Goal: Task Accomplishment & Management: Use online tool/utility

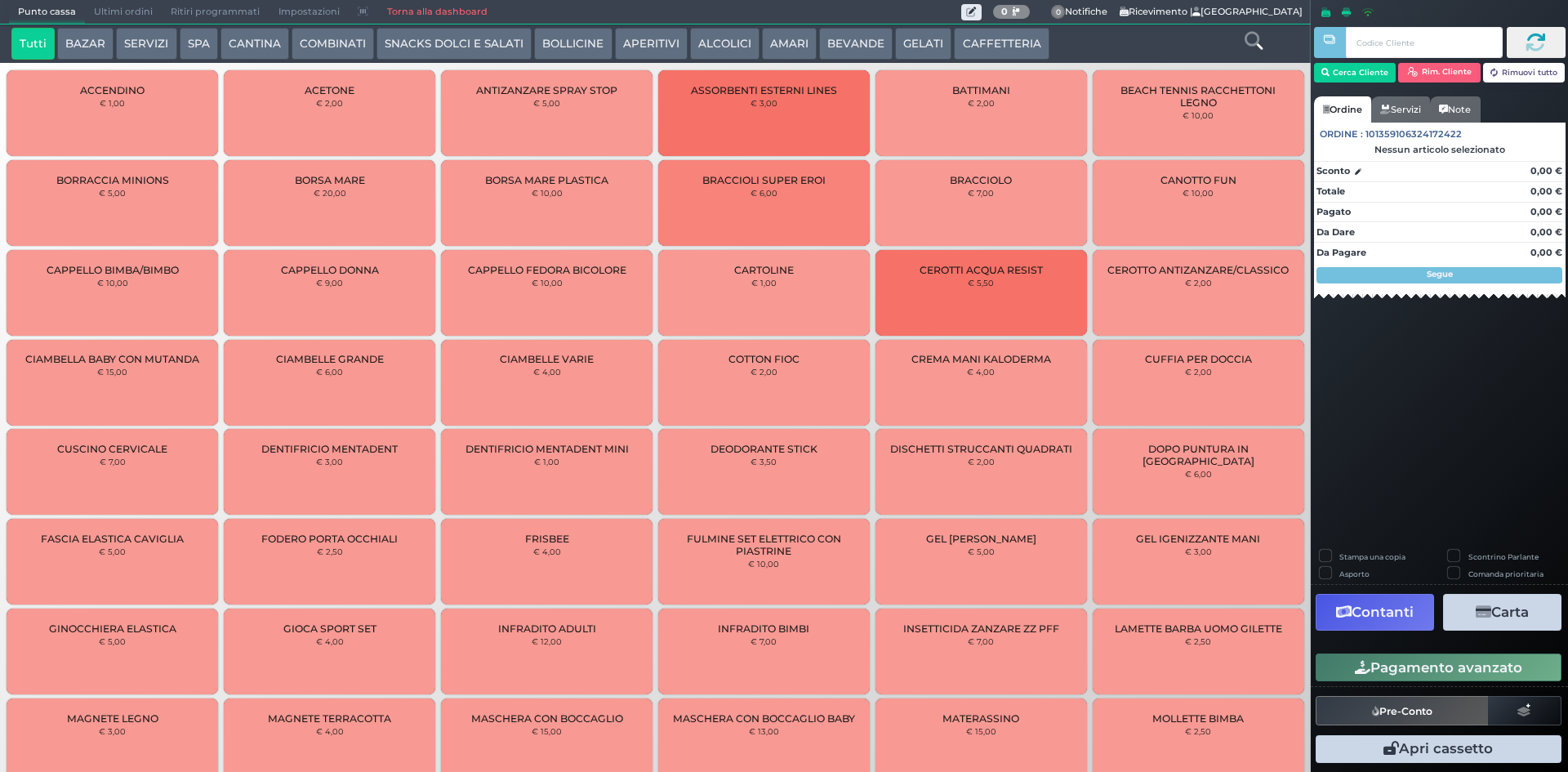
click at [854, 41] on button "BEVANDE" at bounding box center [856, 44] width 73 height 33
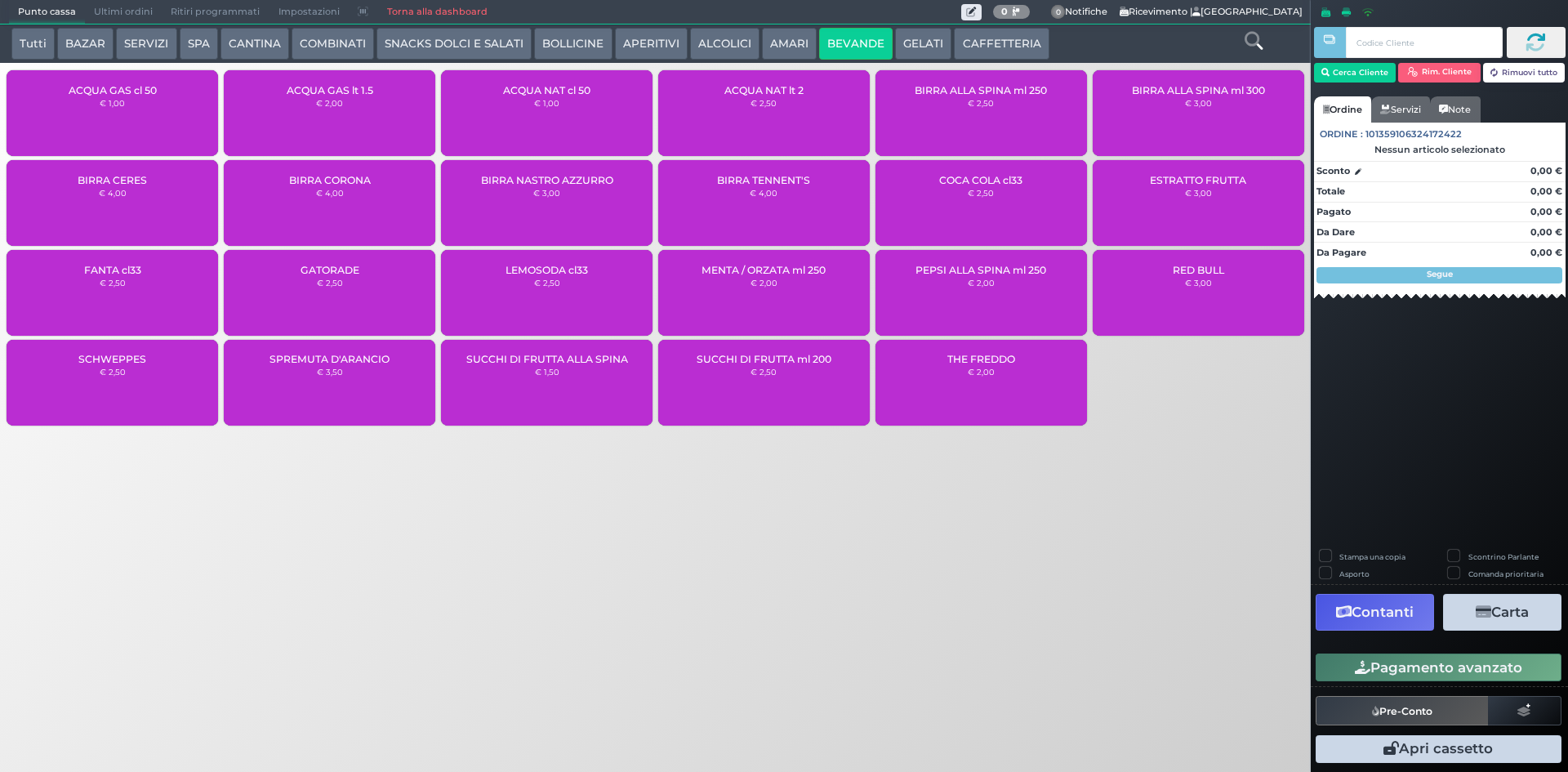
click at [593, 107] on div "ACQUA NAT cl 50 € 1,00" at bounding box center [547, 114] width 212 height 86
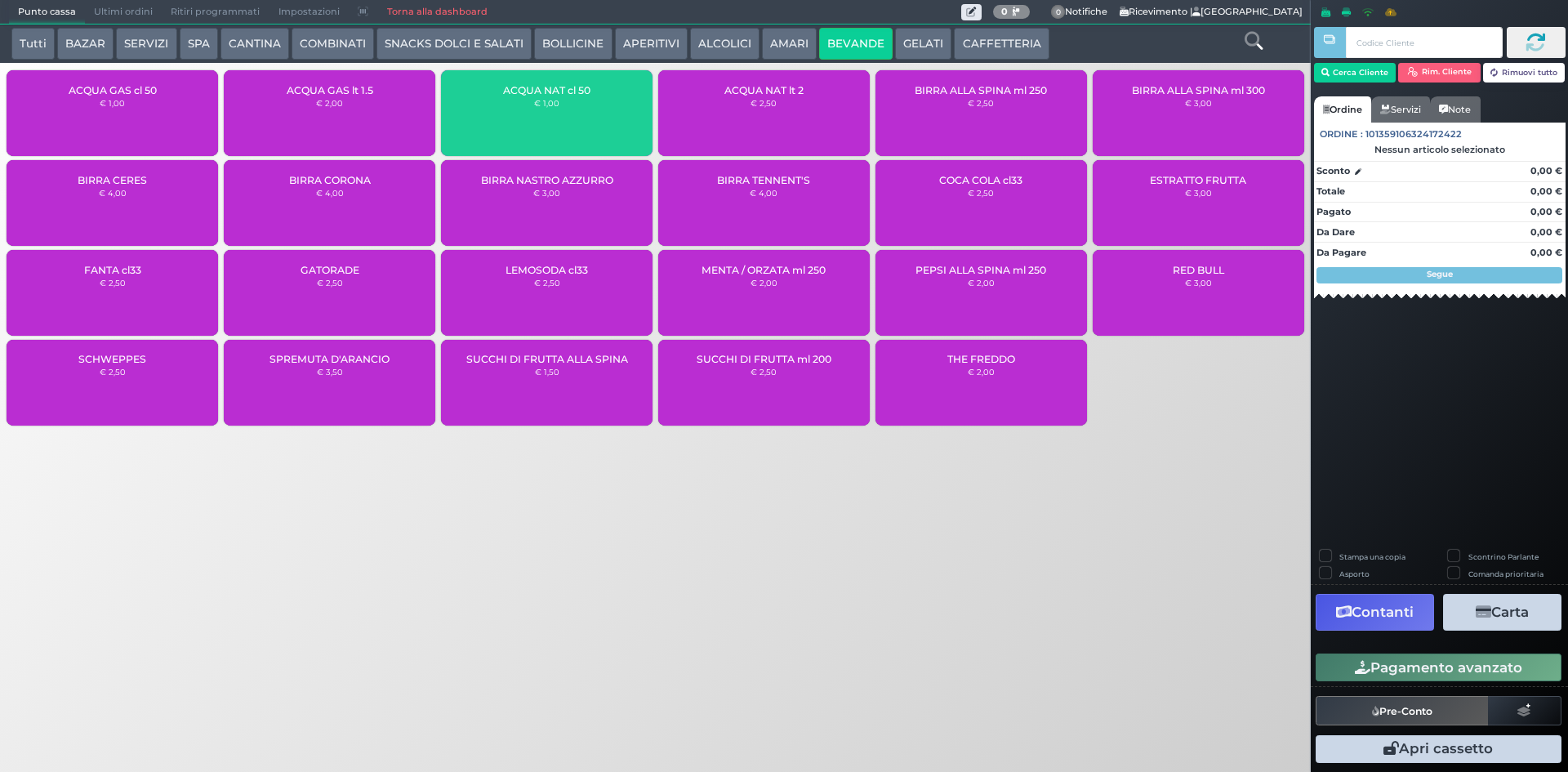
click at [593, 107] on div "ACQUA NAT cl 50 € 1,00" at bounding box center [547, 114] width 212 height 86
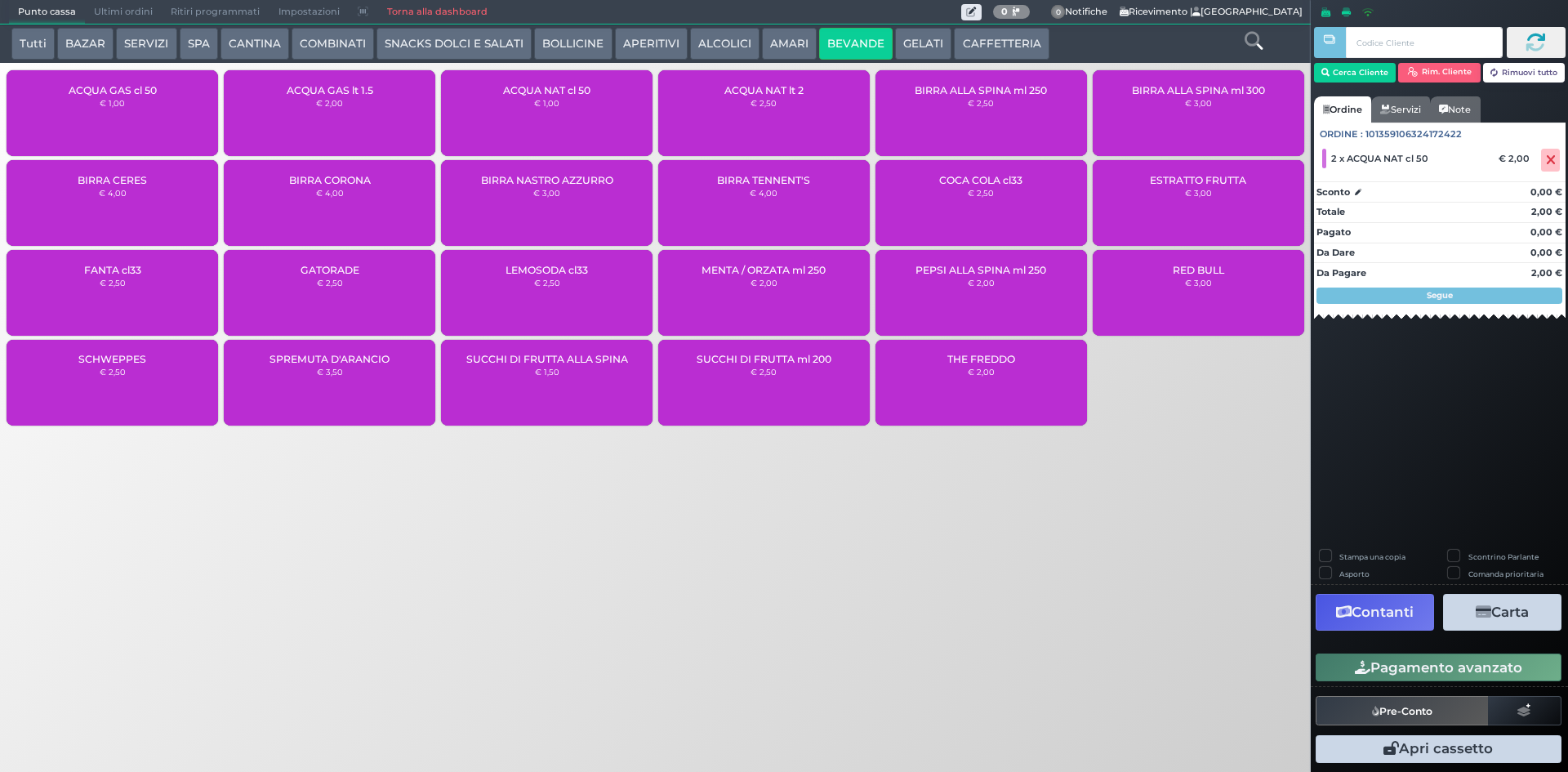
click at [1428, 670] on button "Pagamento avanzato" at bounding box center [1438, 667] width 246 height 28
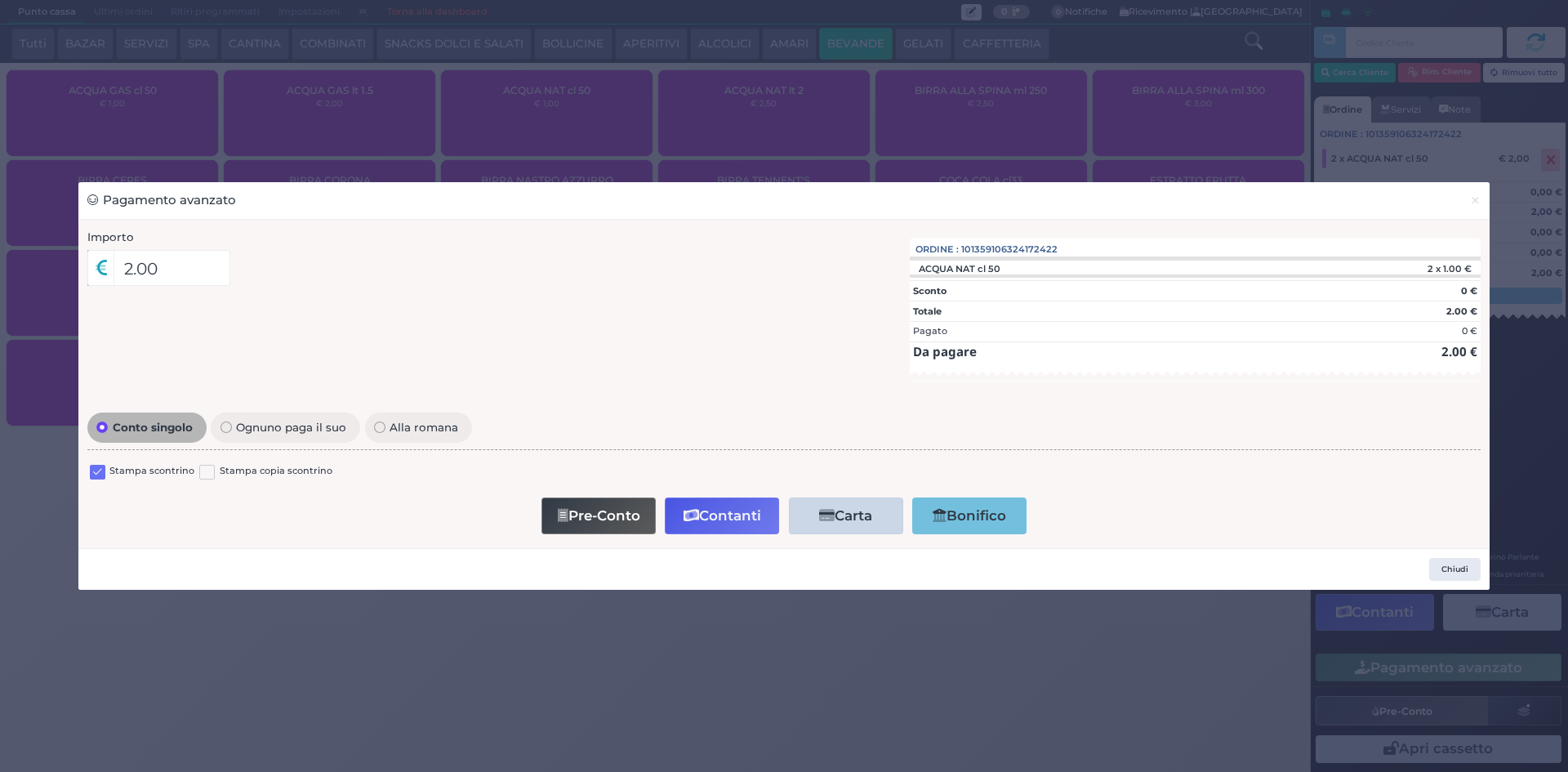
click at [96, 464] on div at bounding box center [97, 473] width 16 height 20
click at [103, 471] on label at bounding box center [97, 472] width 16 height 16
click at [0, 0] on input "checkbox" at bounding box center [0, 0] width 0 height 0
click at [696, 514] on icon "button" at bounding box center [691, 516] width 16 height 14
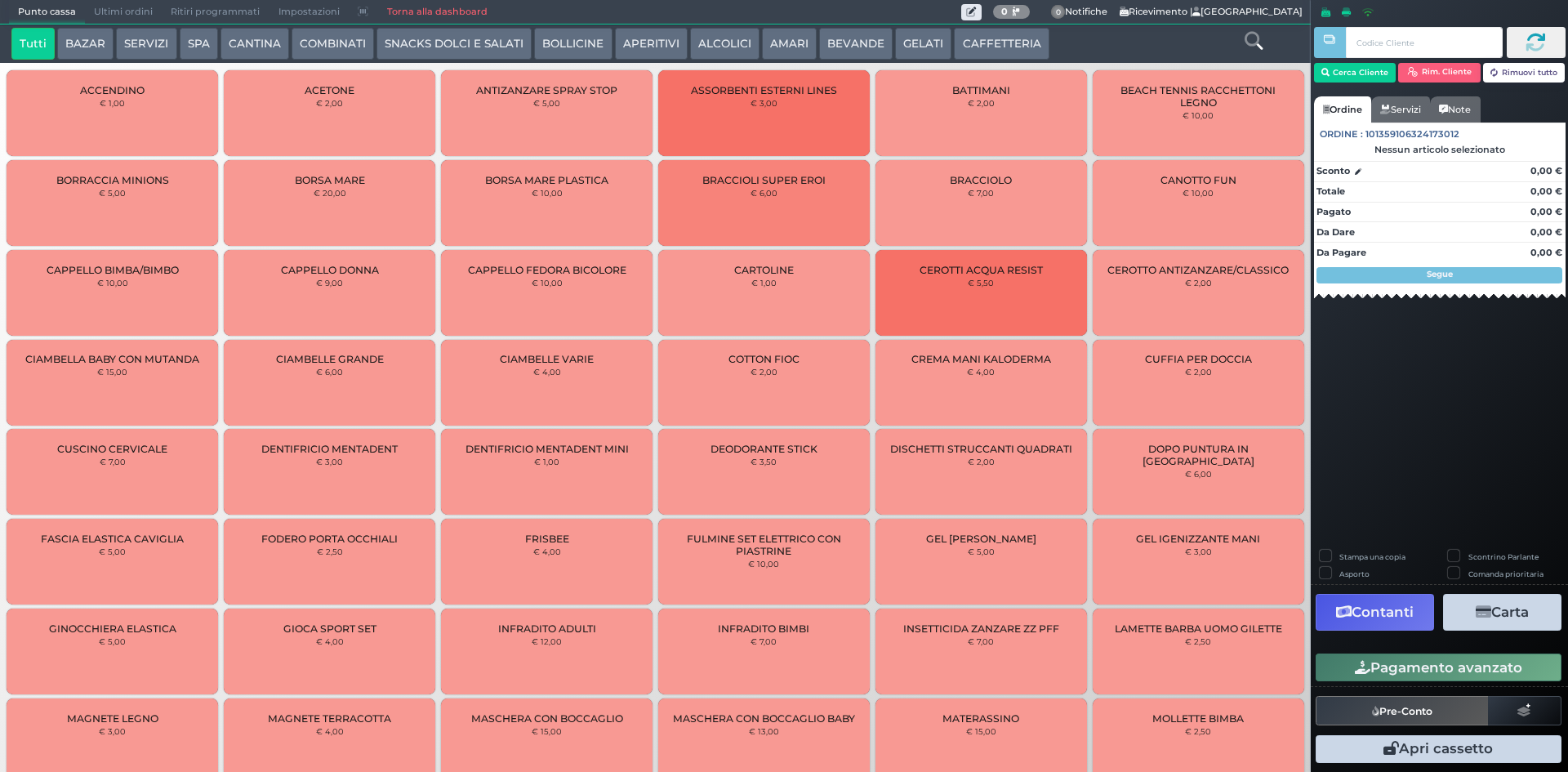
click at [109, 2] on span "Ultimi ordini" at bounding box center [123, 12] width 77 height 23
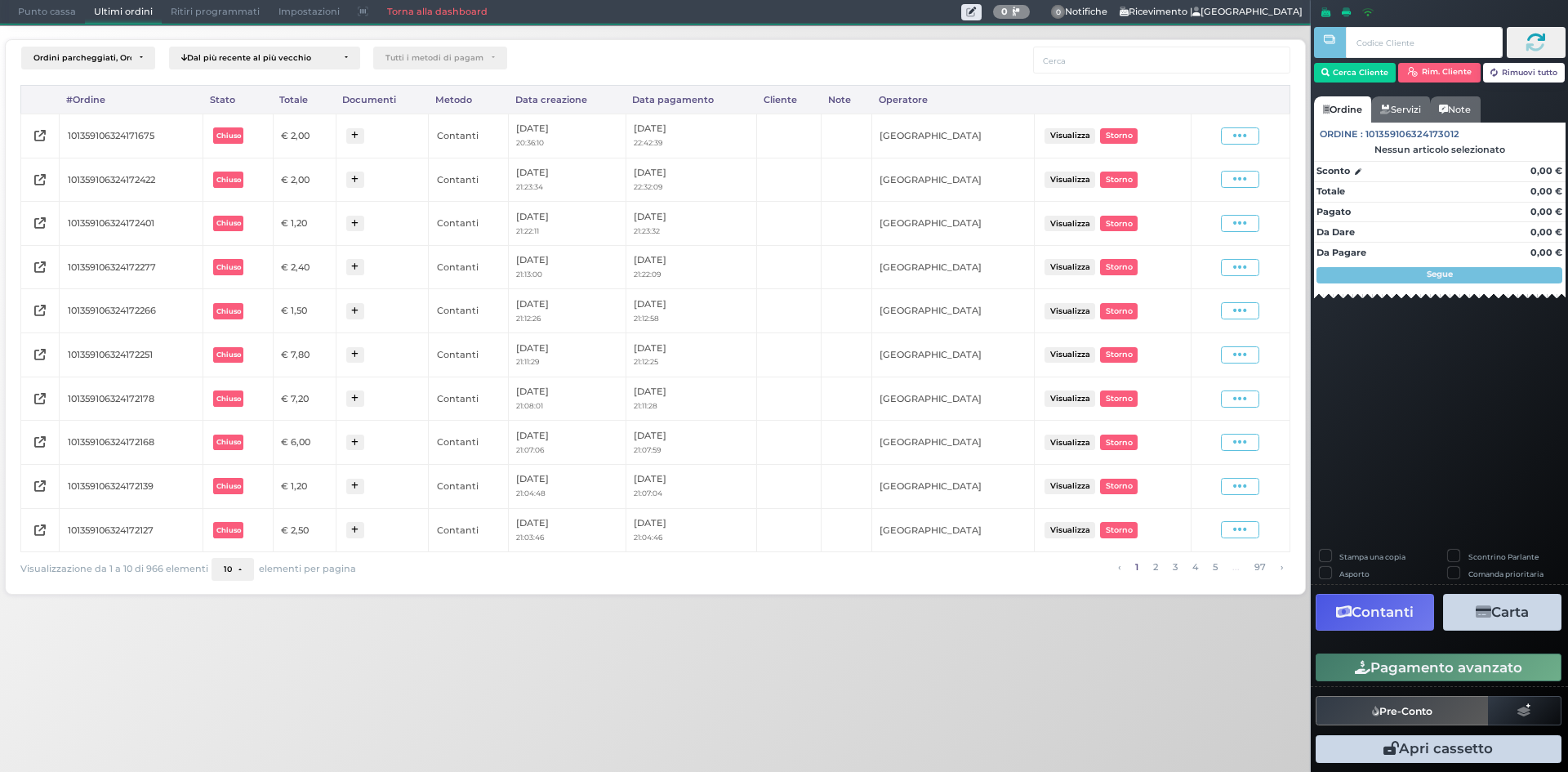
click at [229, 569] on button "10" at bounding box center [233, 569] width 42 height 23
click at [252, 537] on link "100" at bounding box center [257, 538] width 90 height 30
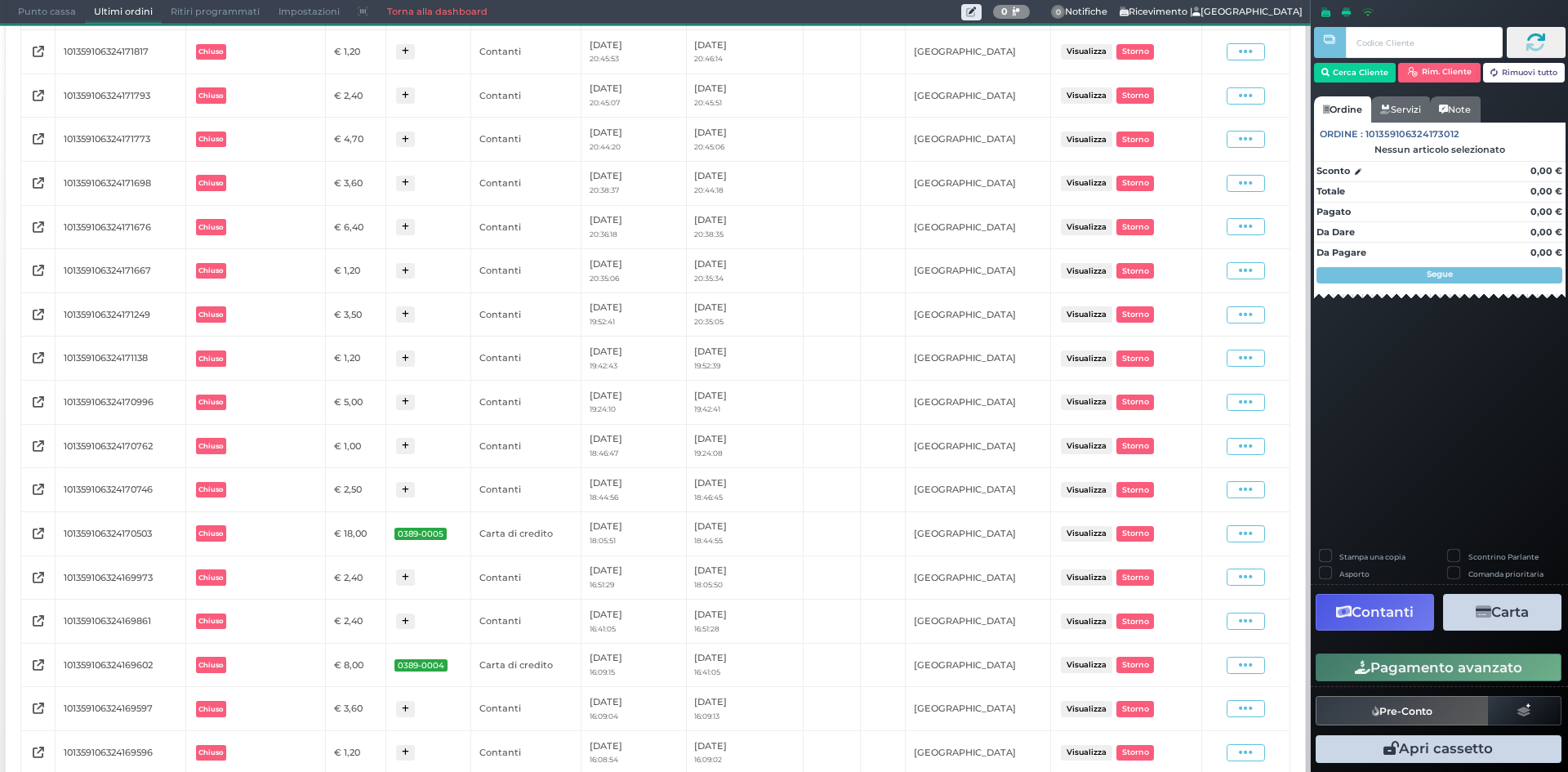
scroll to position [1049, 0]
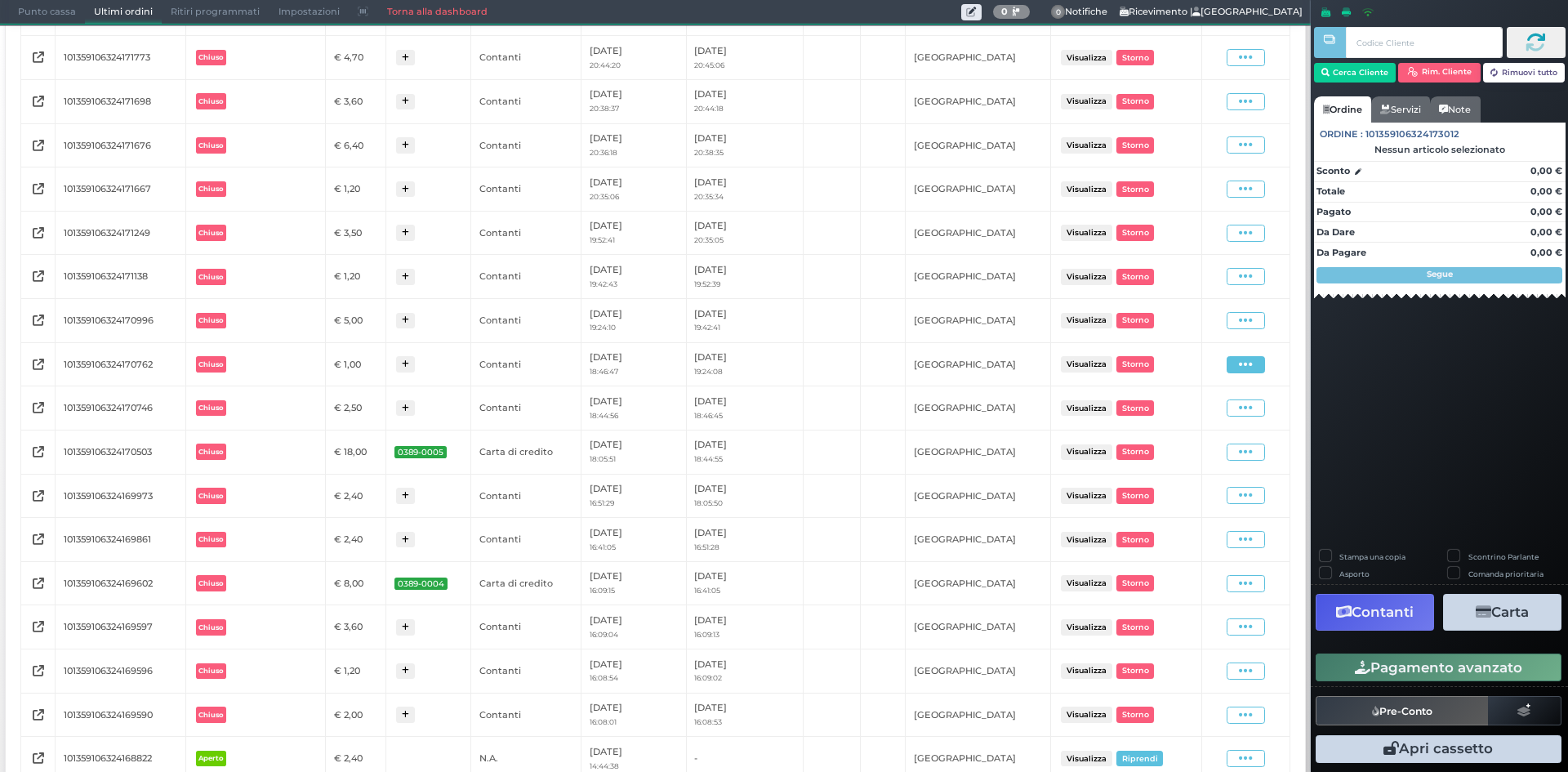
click at [1227, 362] on span at bounding box center [1246, 364] width 39 height 17
click at [1198, 406] on span "Ristampa Pre-Conto" at bounding box center [1208, 412] width 67 height 28
click at [55, 18] on span "Punto cassa" at bounding box center [47, 12] width 76 height 23
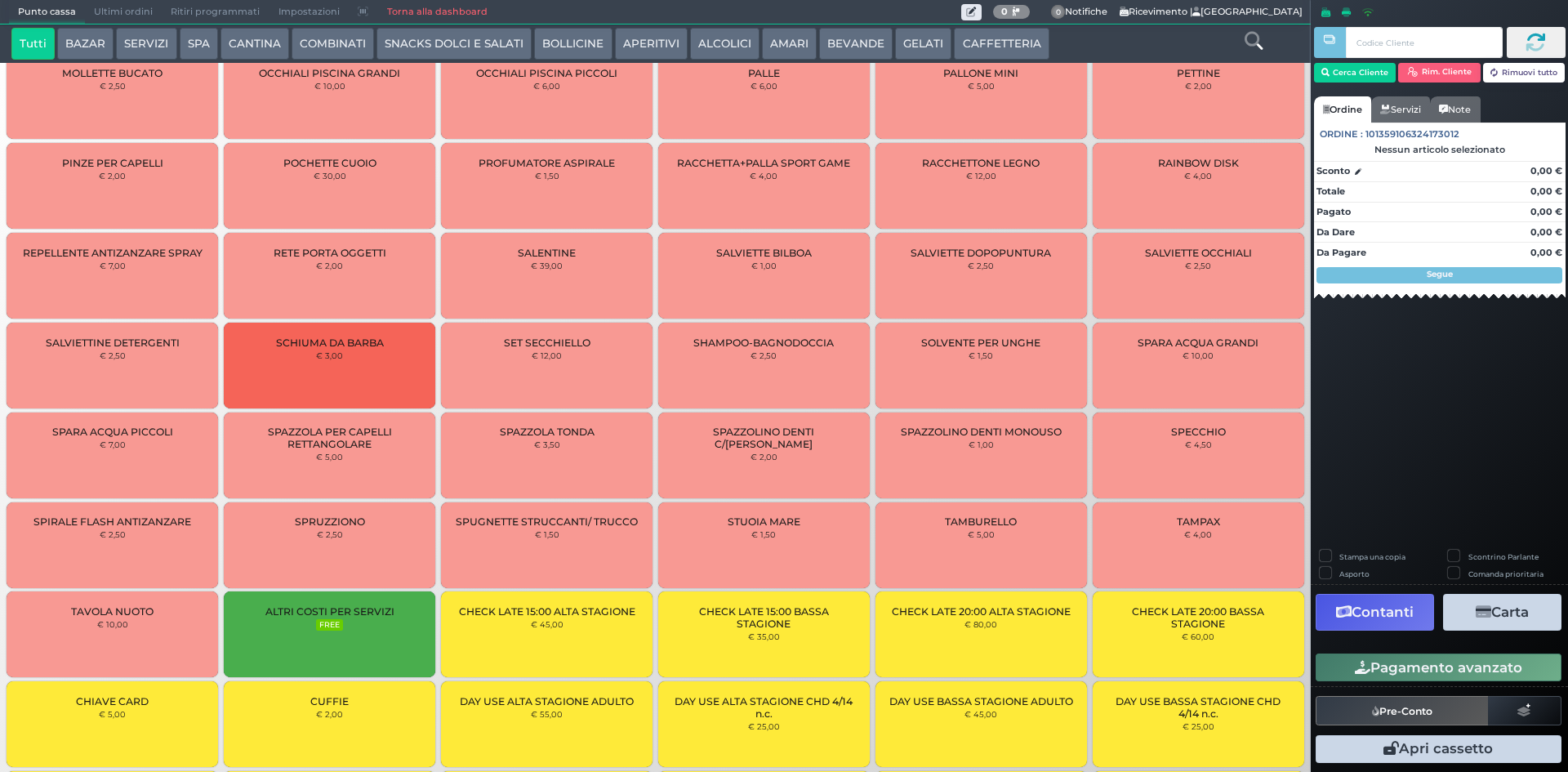
click at [826, 46] on button "BEVANDE" at bounding box center [856, 44] width 73 height 33
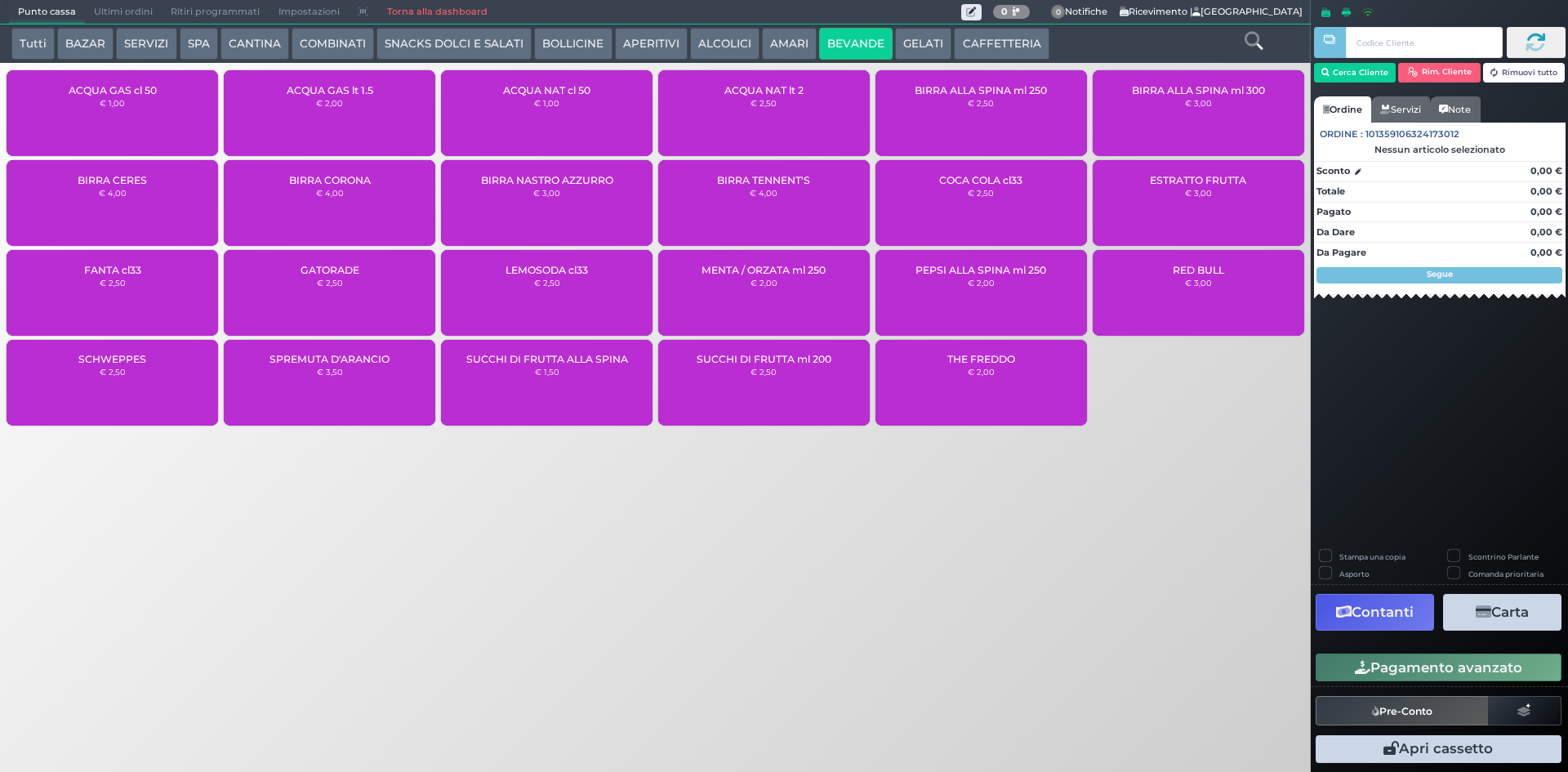
click at [334, 103] on small "€ 2,00" at bounding box center [329, 103] width 27 height 9
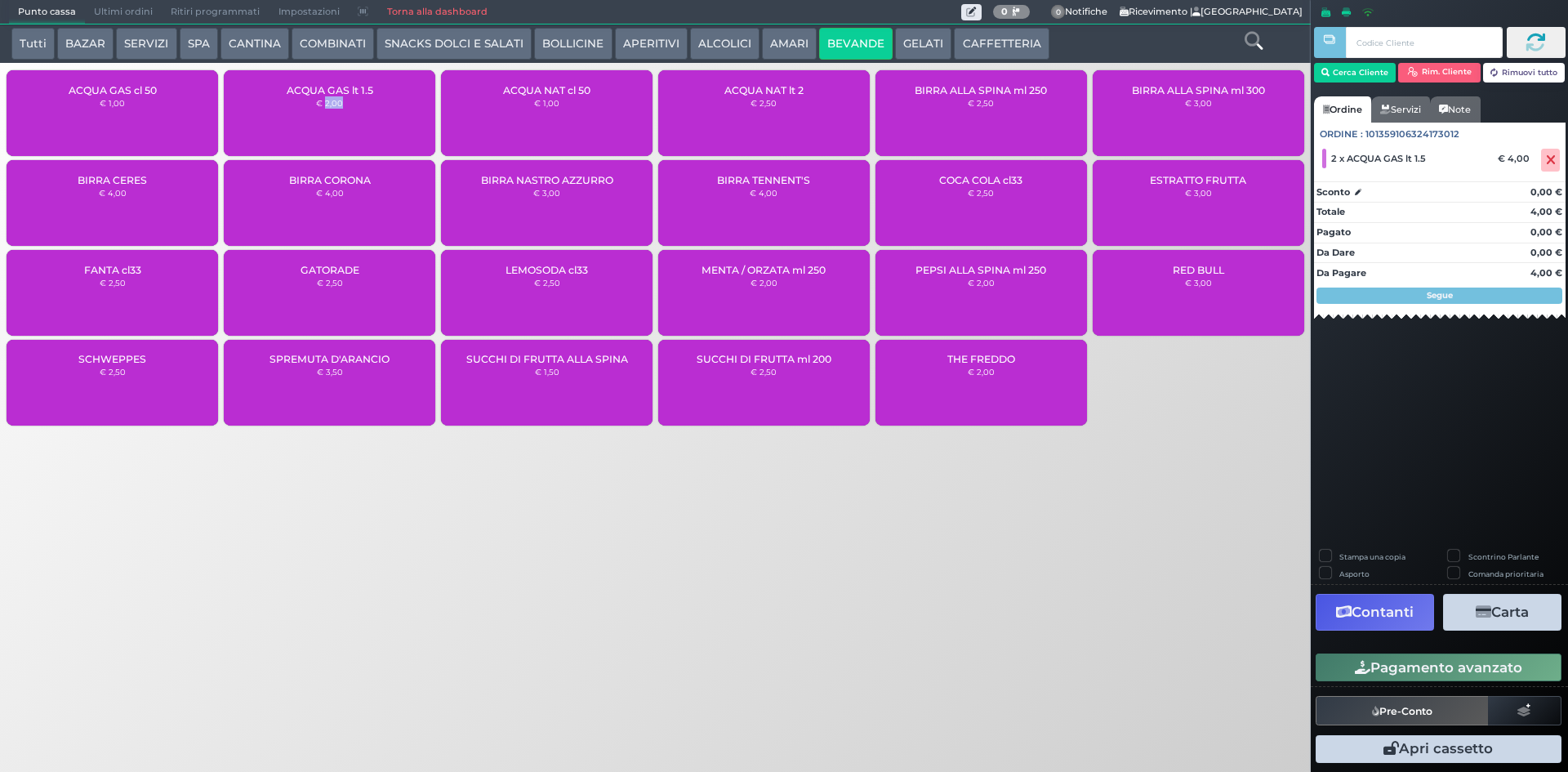
click at [1341, 658] on button "Pagamento avanzato" at bounding box center [1438, 667] width 246 height 28
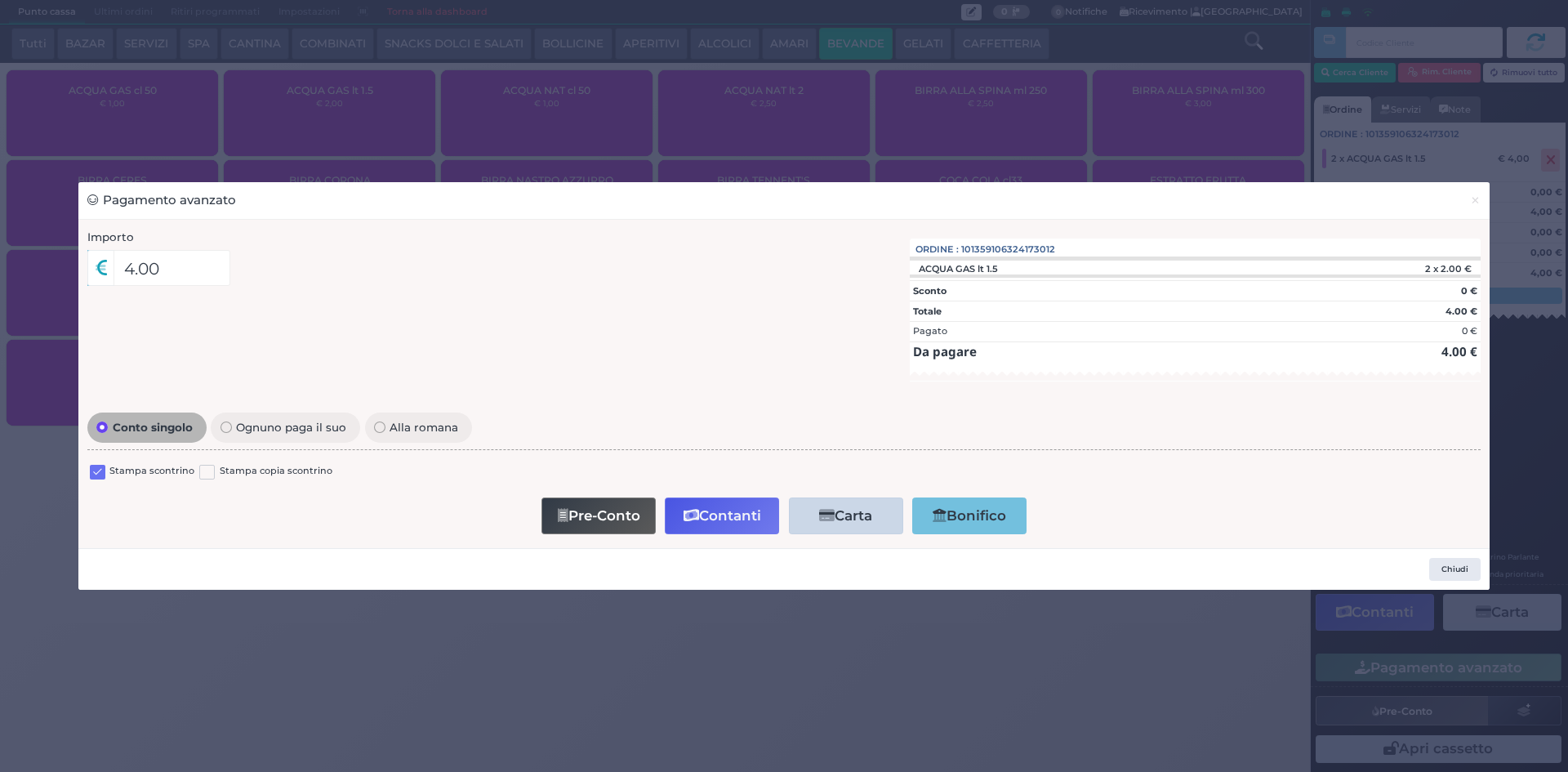
click at [100, 476] on label at bounding box center [97, 472] width 16 height 16
click at [0, 0] on input "checkbox" at bounding box center [0, 0] width 0 height 0
click at [728, 524] on button "Contanti" at bounding box center [722, 515] width 115 height 37
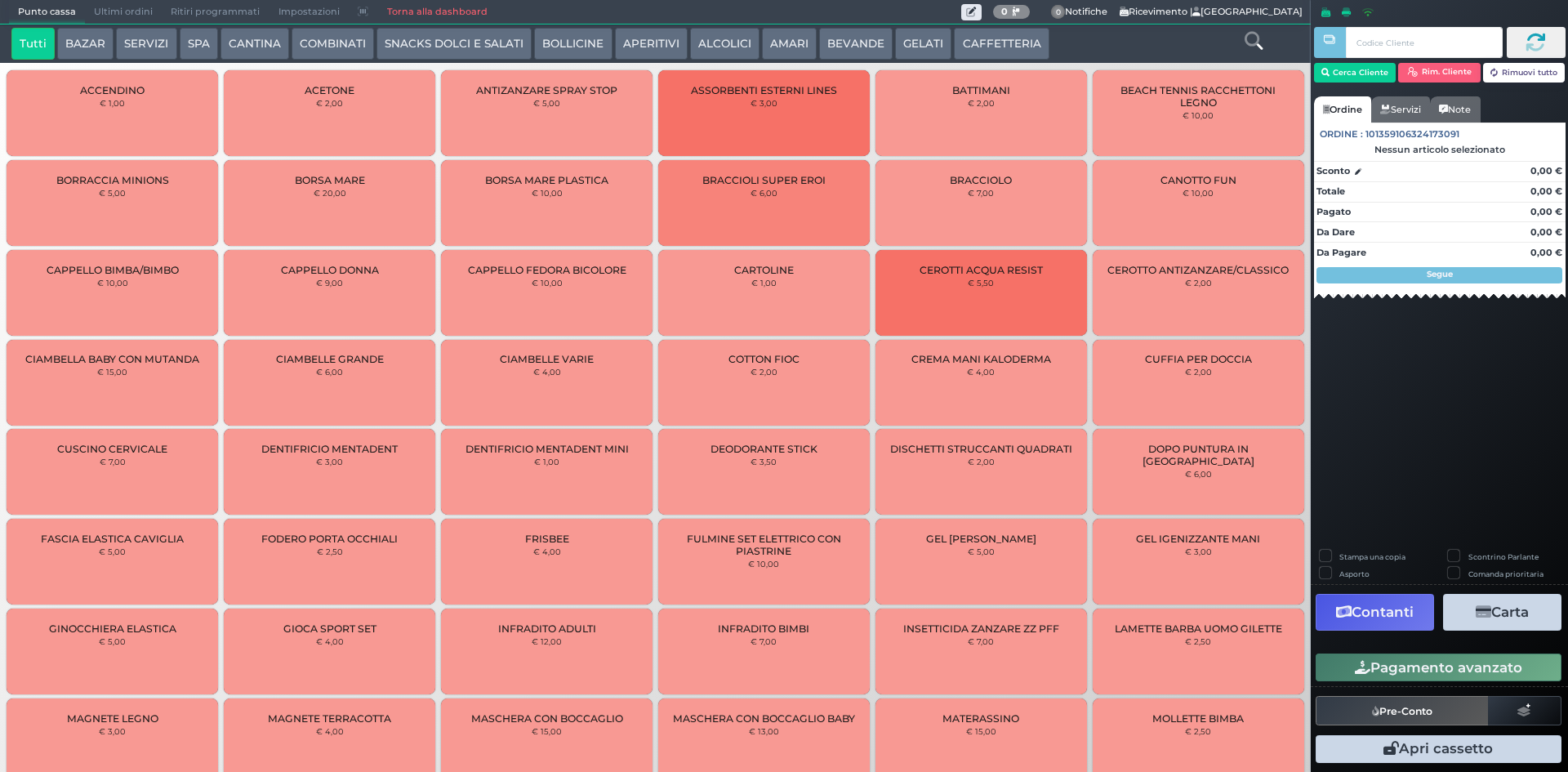
click at [319, 49] on button "COMBINATI" at bounding box center [333, 44] width 83 height 33
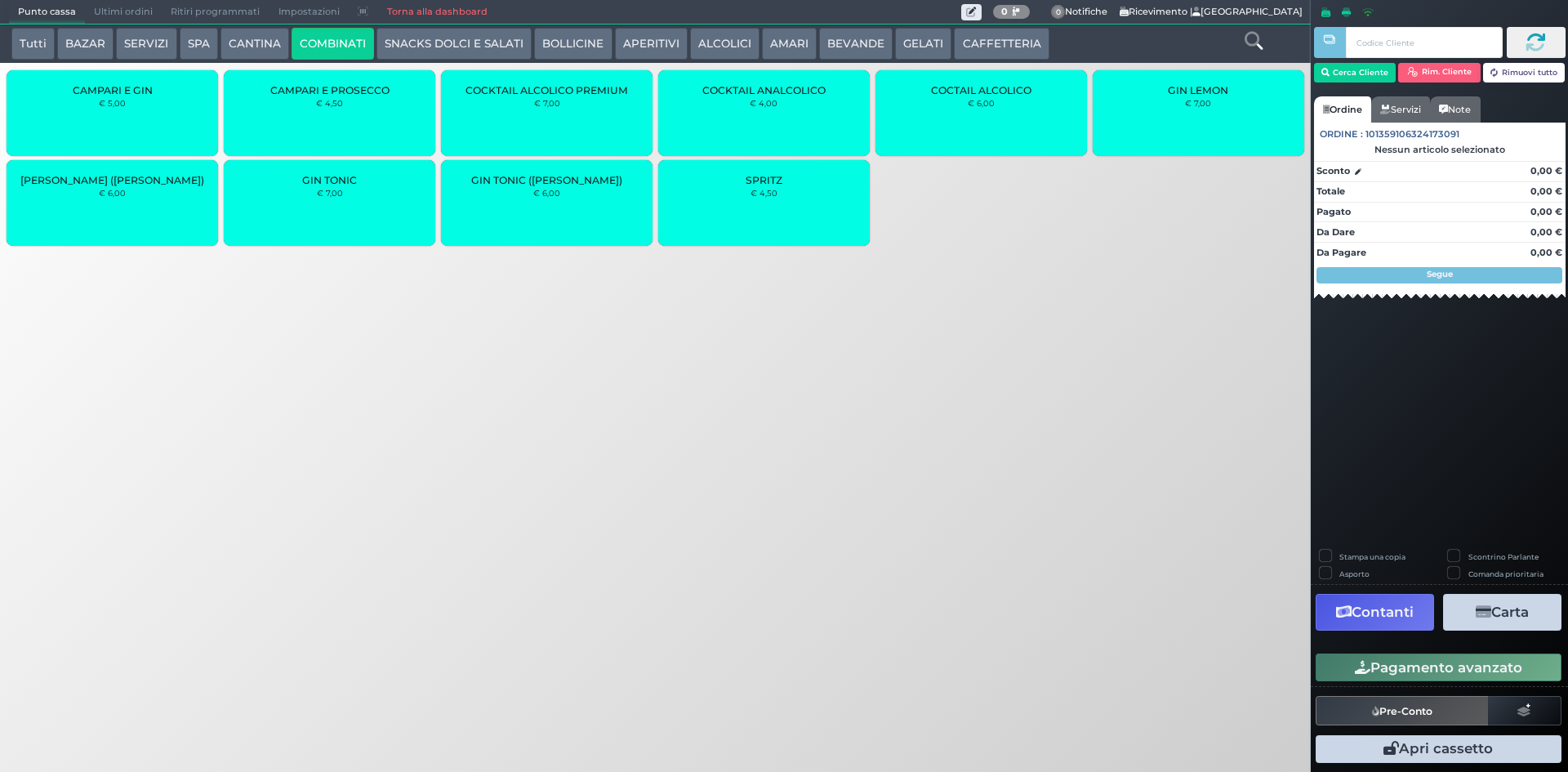
click at [972, 115] on div "COCTAIL ALCOLICO € 6,00" at bounding box center [981, 114] width 212 height 86
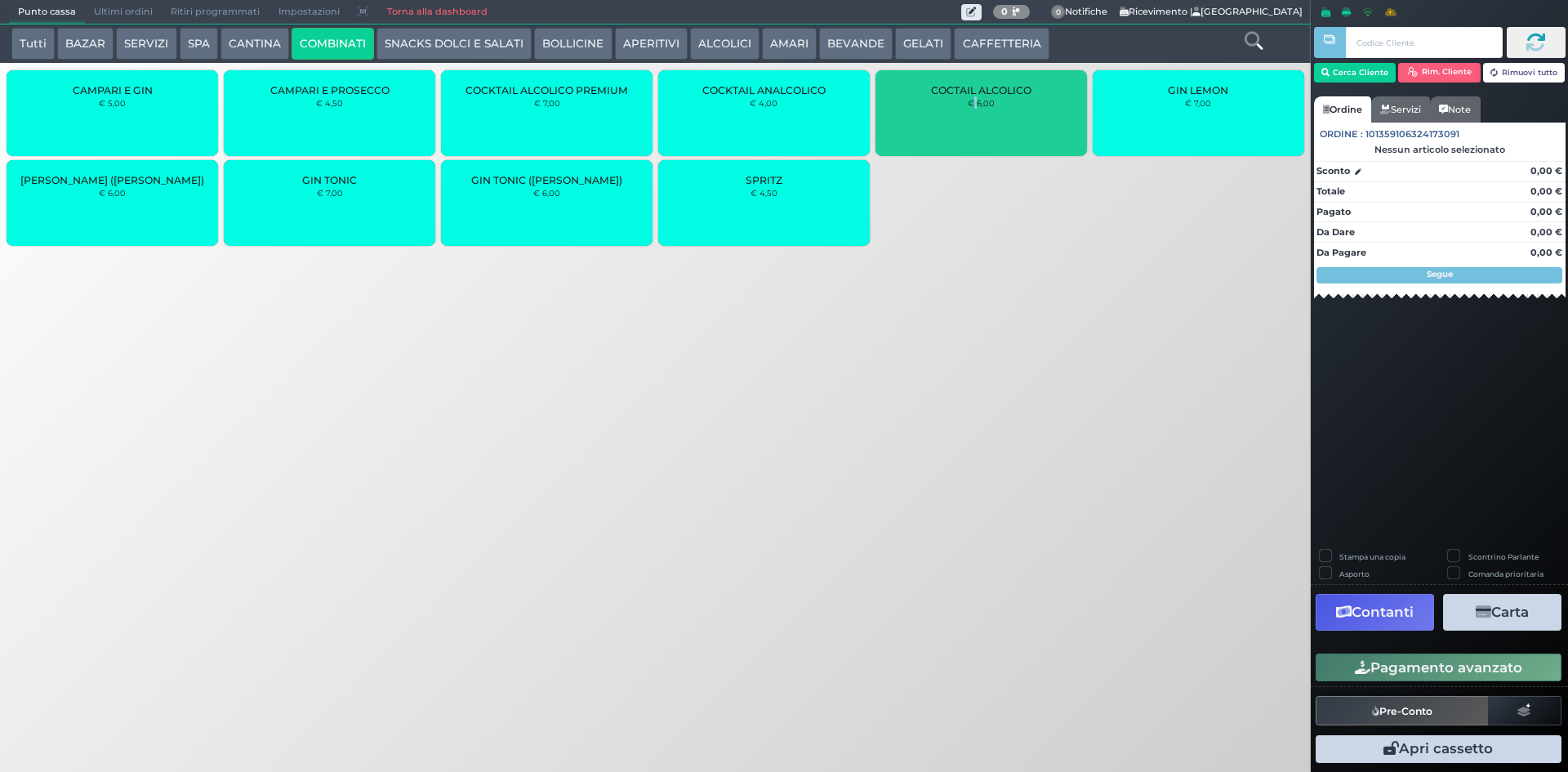
click at [972, 115] on div "COCTAIL ALCOLICO € 6,00" at bounding box center [981, 114] width 212 height 86
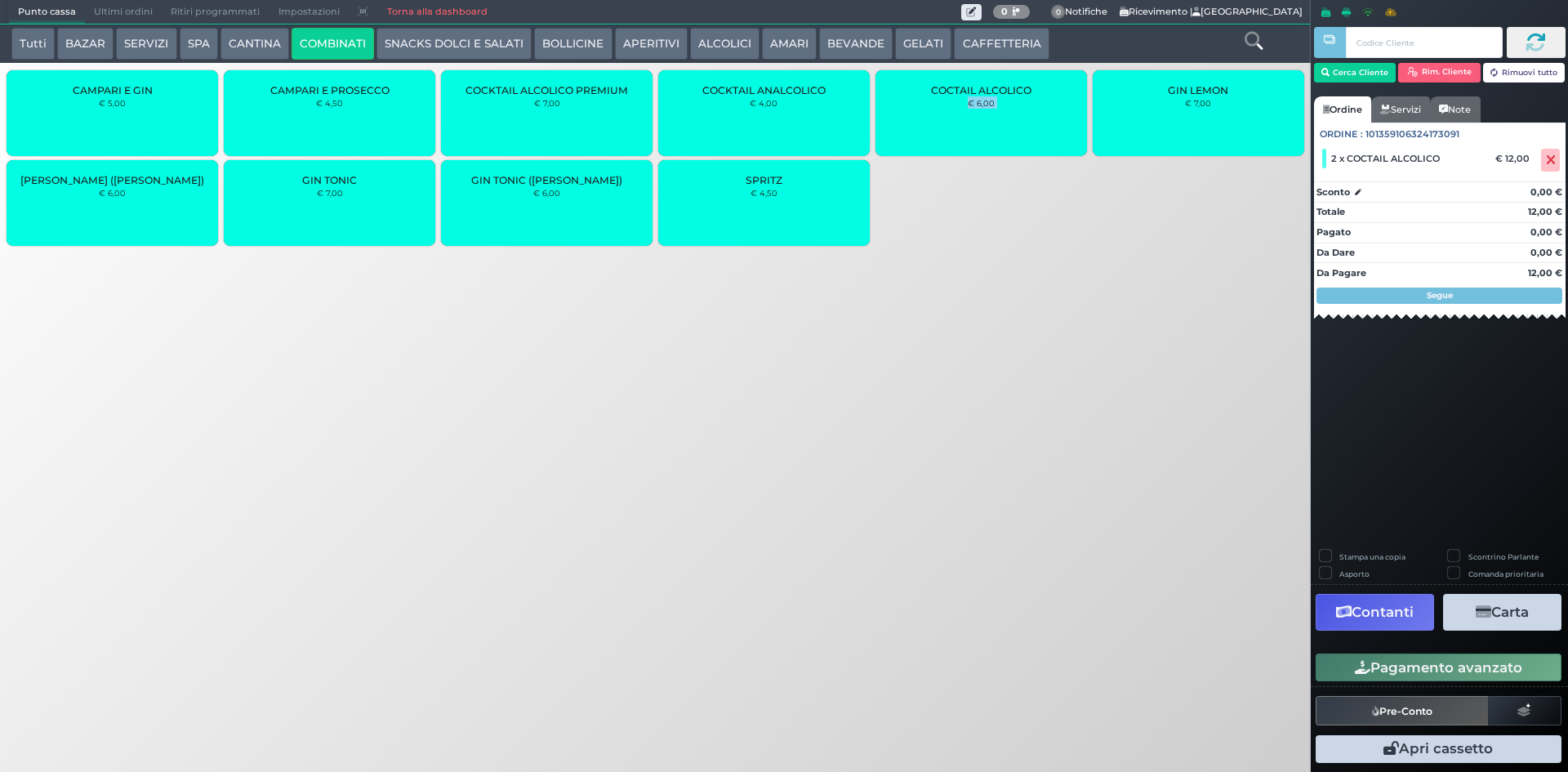
click at [972, 115] on div "COCTAIL ALCOLICO € 6,00" at bounding box center [981, 114] width 212 height 86
click at [1355, 551] on label "Stampa una copia" at bounding box center [1372, 557] width 66 height 10
checkbox input "true"
click at [1503, 622] on button "Carta" at bounding box center [1502, 612] width 118 height 37
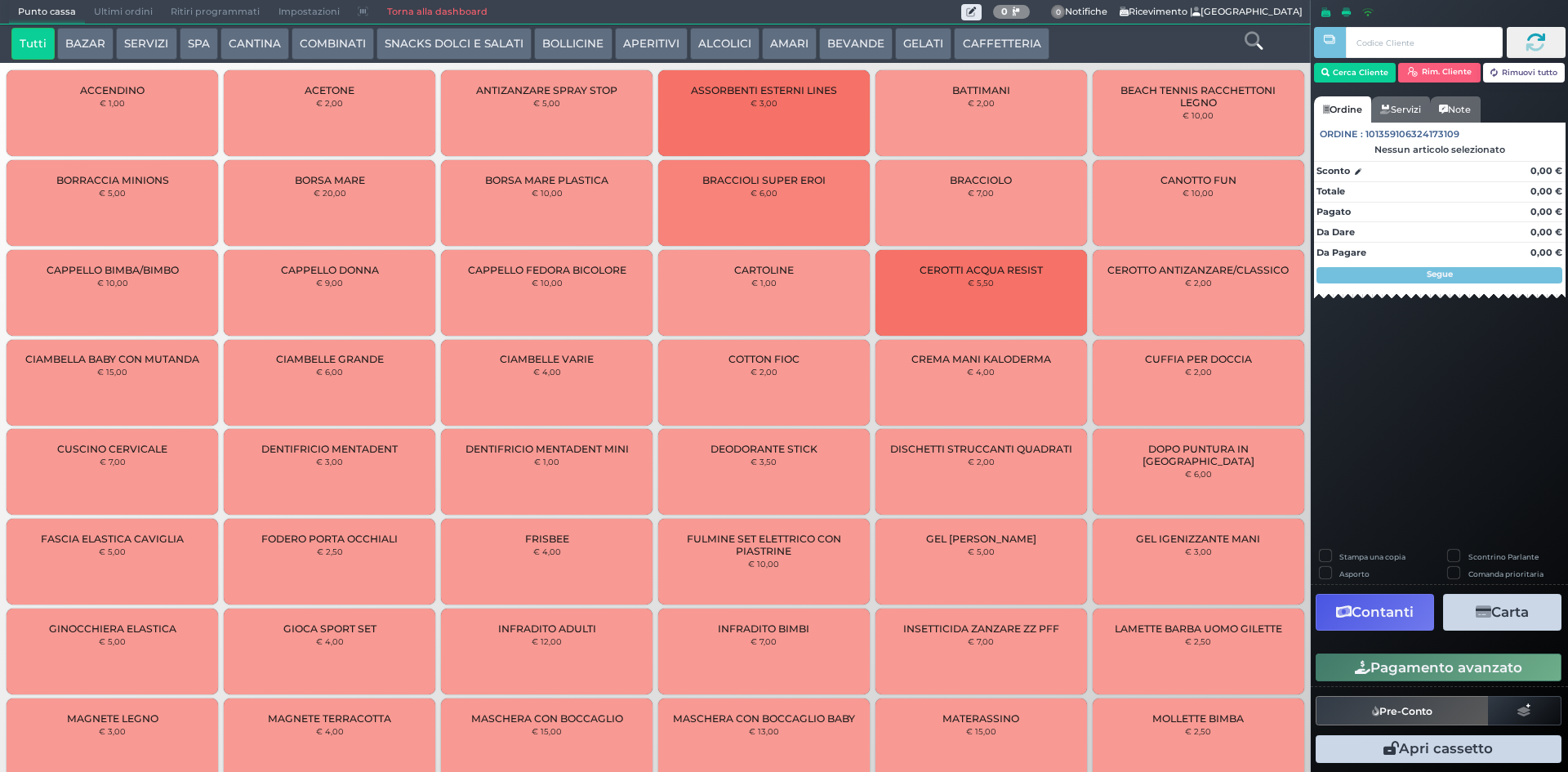
click at [1016, 40] on button "CAFFETTERIA" at bounding box center [1001, 44] width 95 height 33
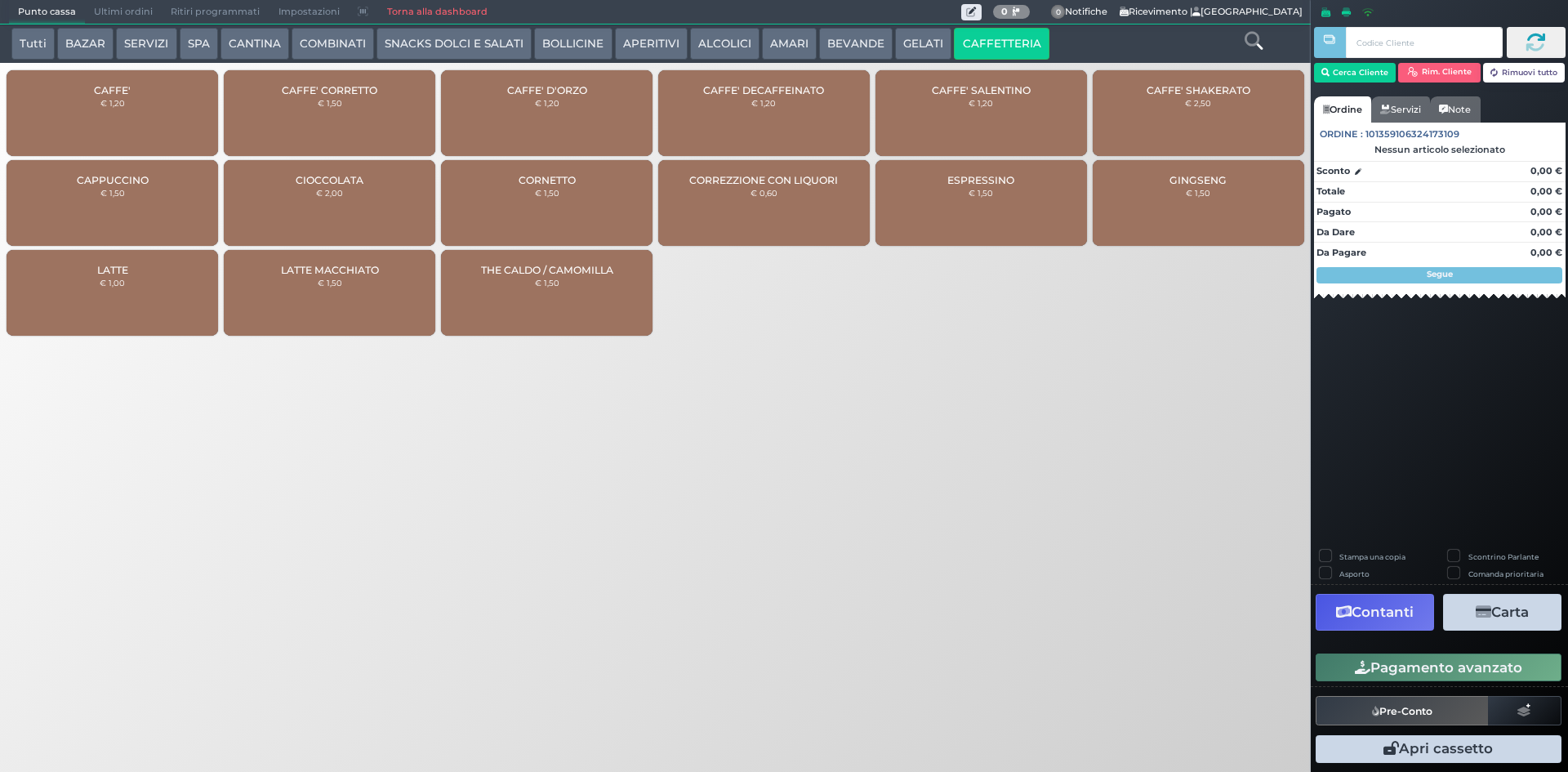
click at [99, 111] on div "CAFFE' € 1,20" at bounding box center [113, 114] width 212 height 86
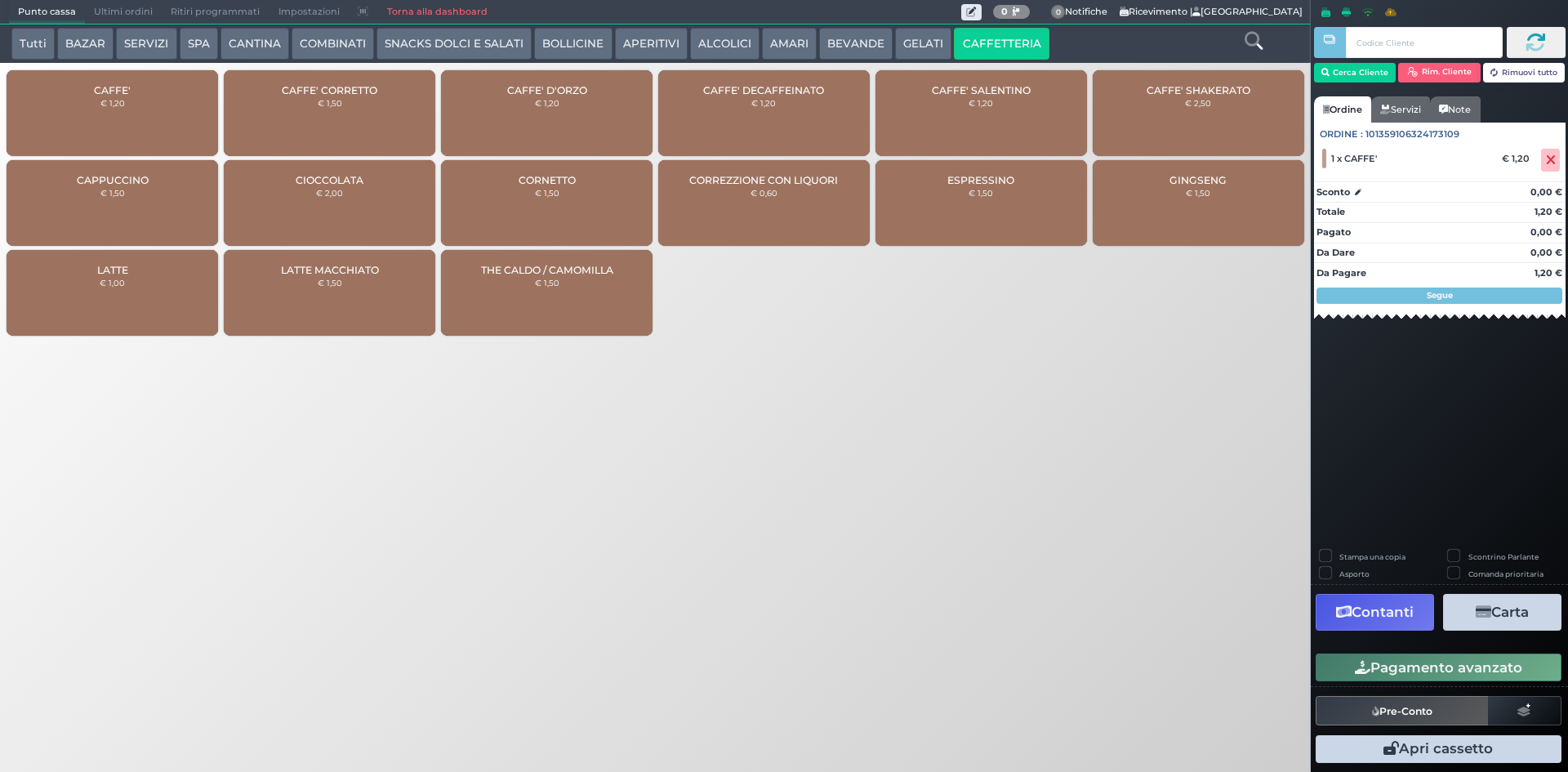
click at [1393, 657] on button "Pagamento avanzato" at bounding box center [1438, 667] width 246 height 28
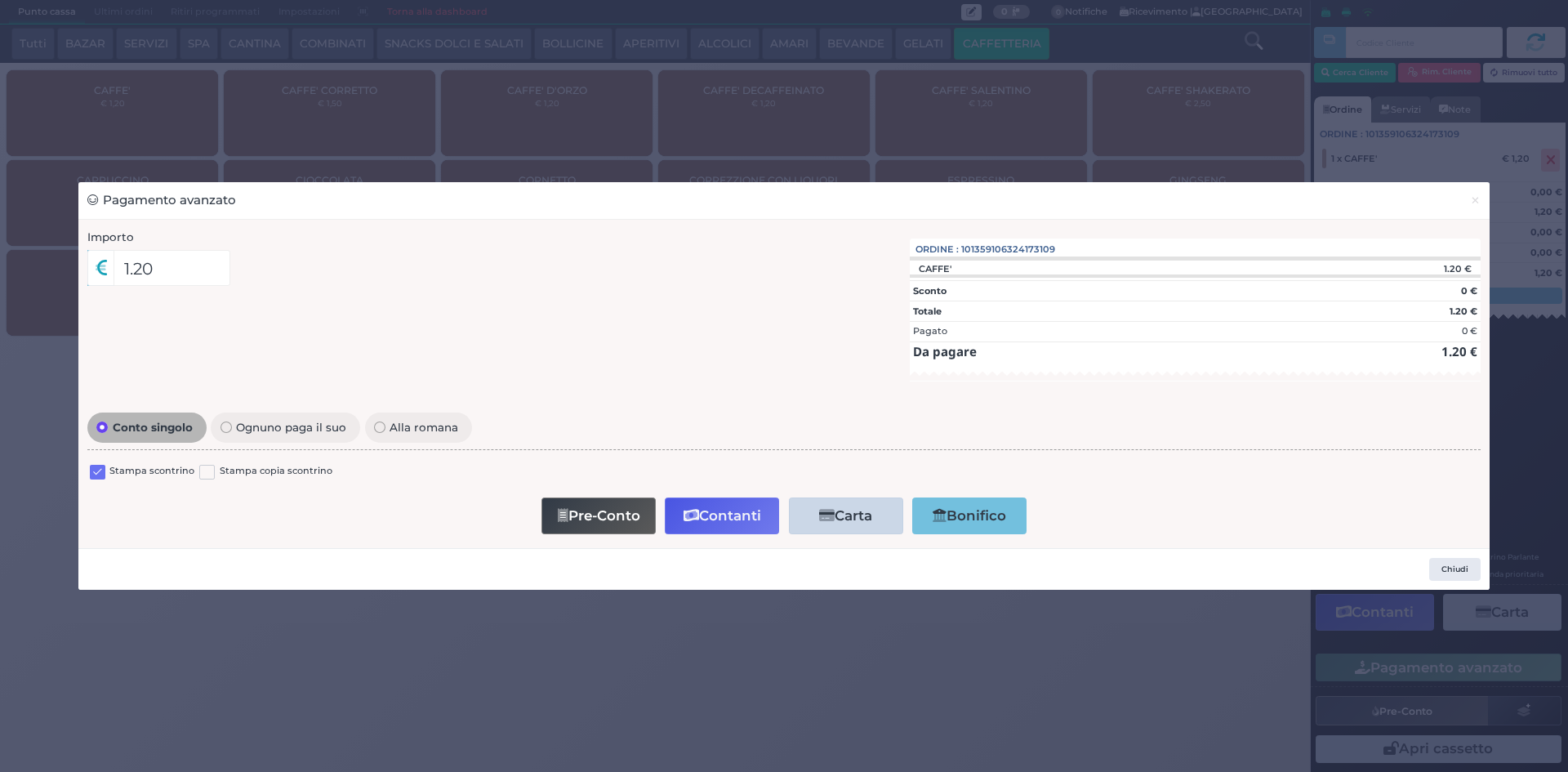
click at [103, 473] on label at bounding box center [97, 472] width 16 height 16
click at [0, 0] on input "checkbox" at bounding box center [0, 0] width 0 height 0
click at [710, 508] on button "Contanti" at bounding box center [722, 515] width 115 height 37
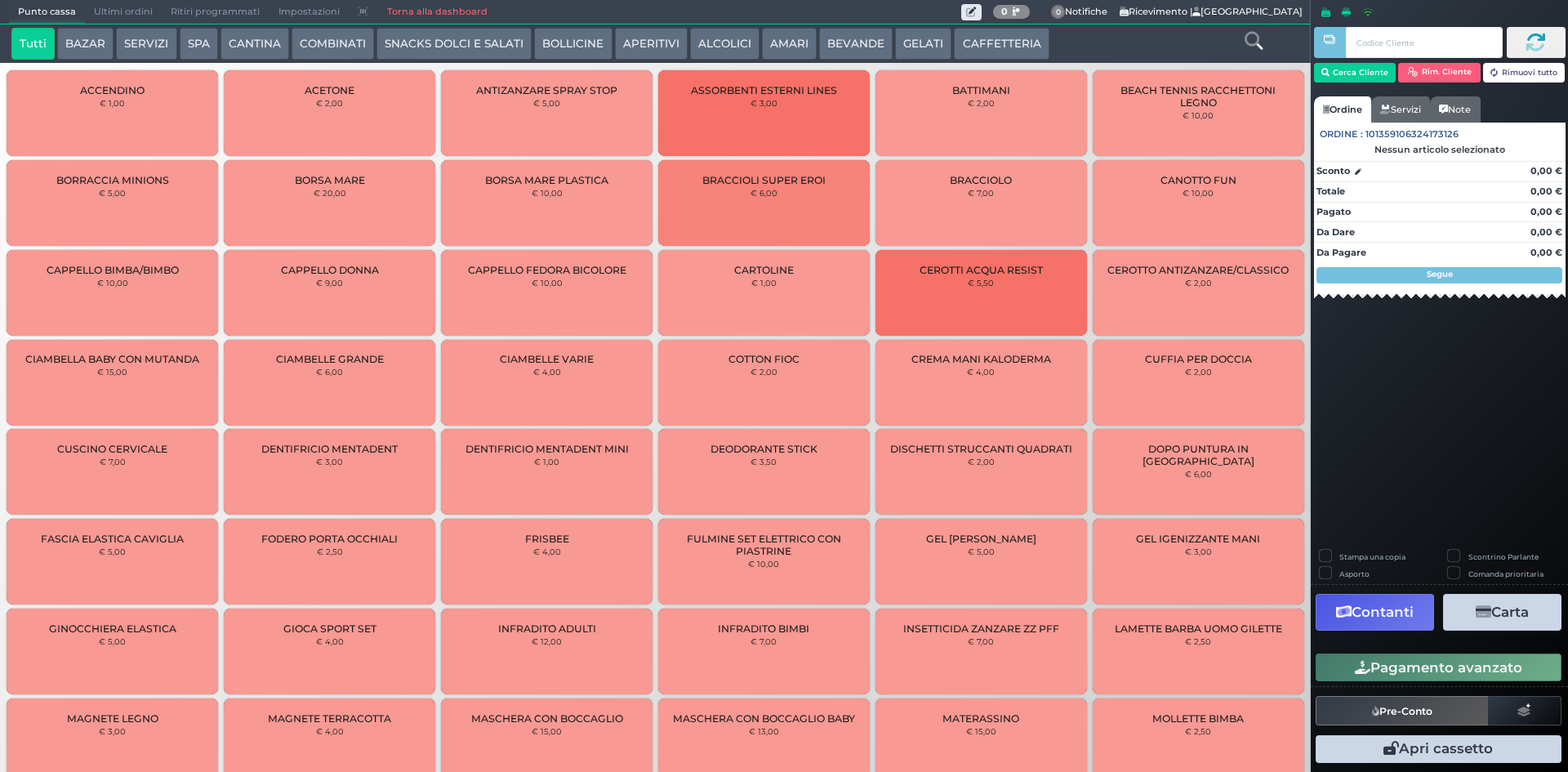
click at [858, 46] on button "BEVANDE" at bounding box center [856, 44] width 73 height 33
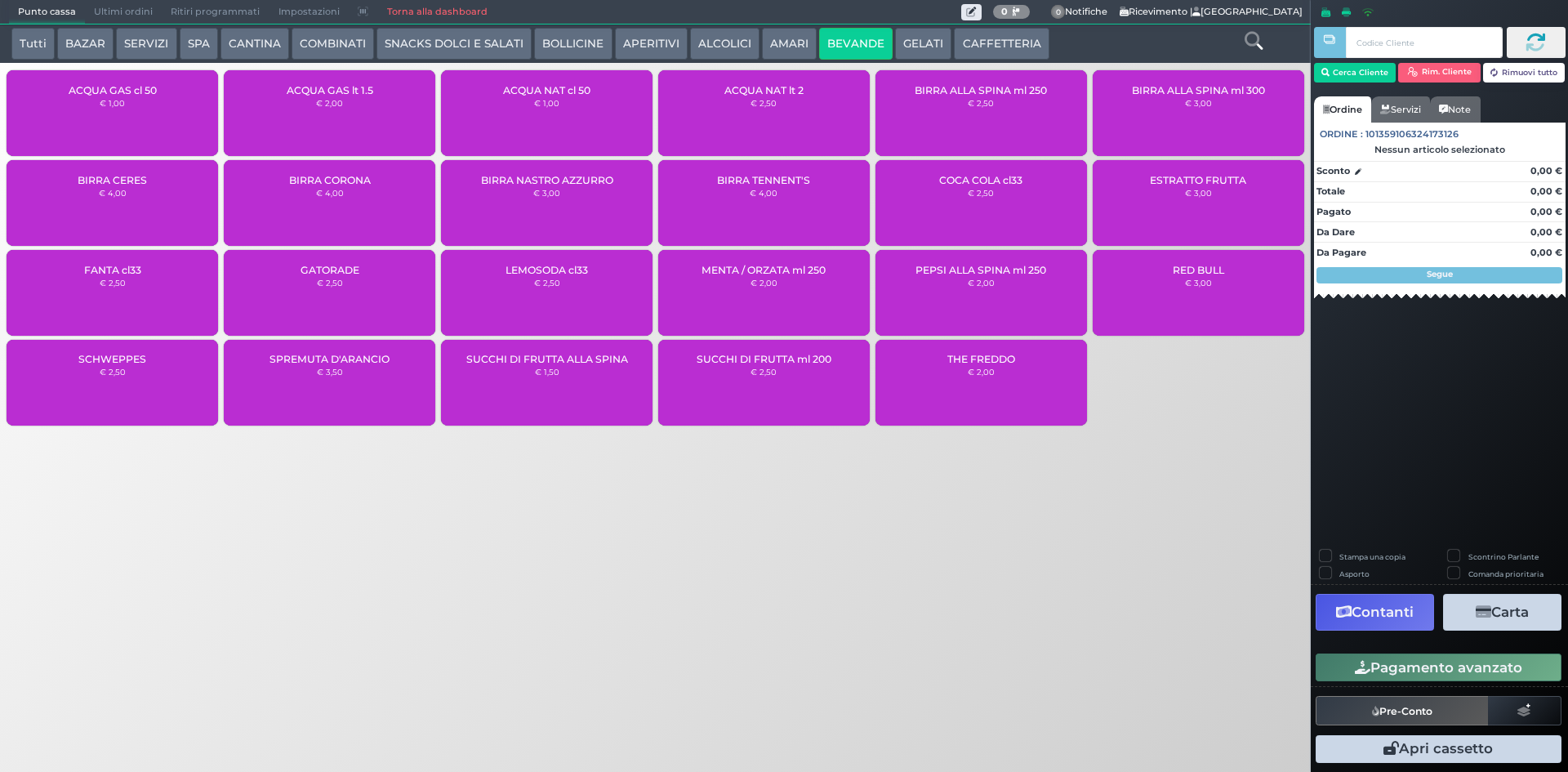
click at [139, 96] on div "ACQUA GAS cl 50 € 1,00" at bounding box center [113, 114] width 212 height 86
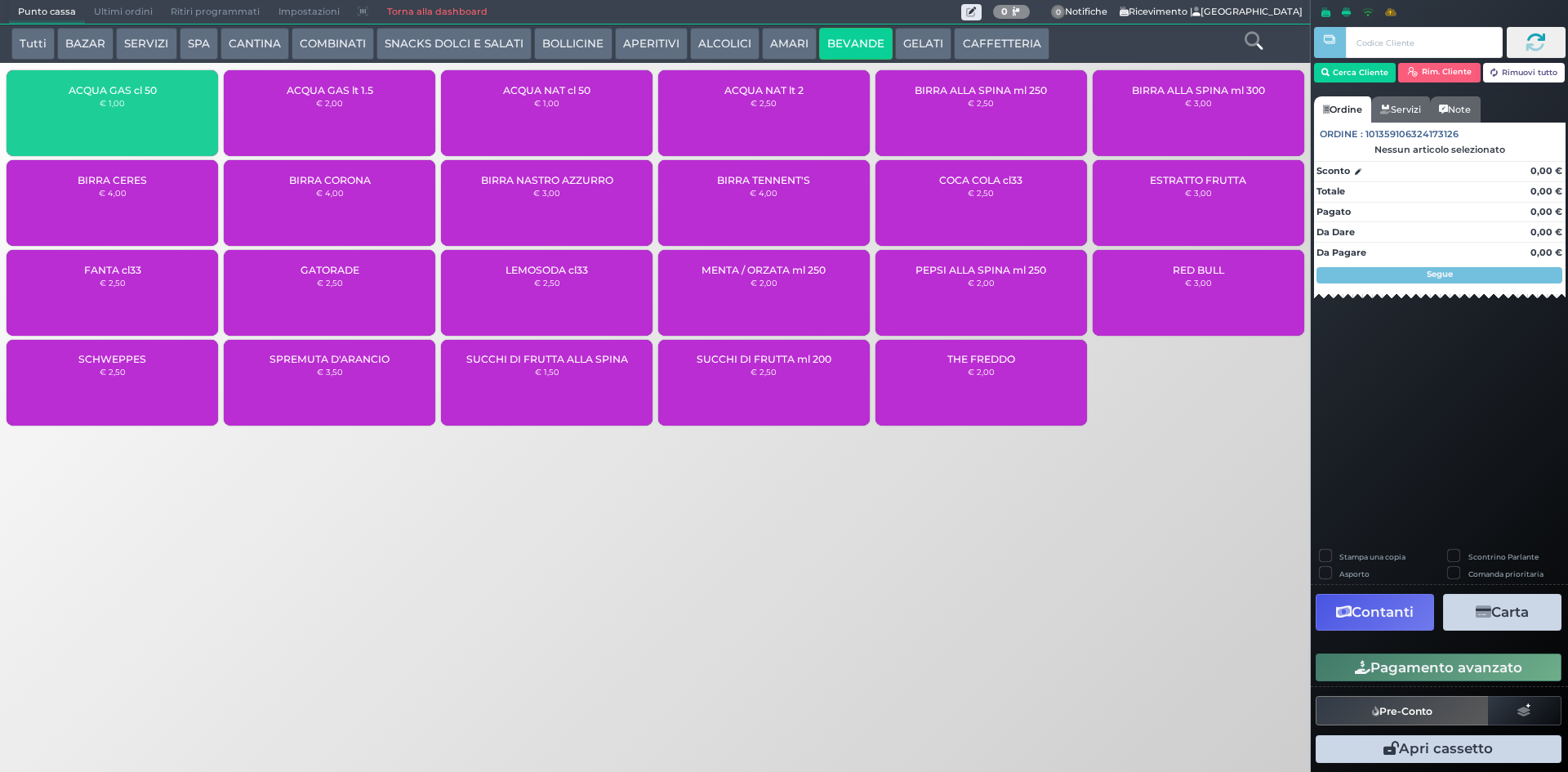
click at [139, 96] on div "ACQUA GAS cl 50 € 1,00" at bounding box center [113, 114] width 212 height 86
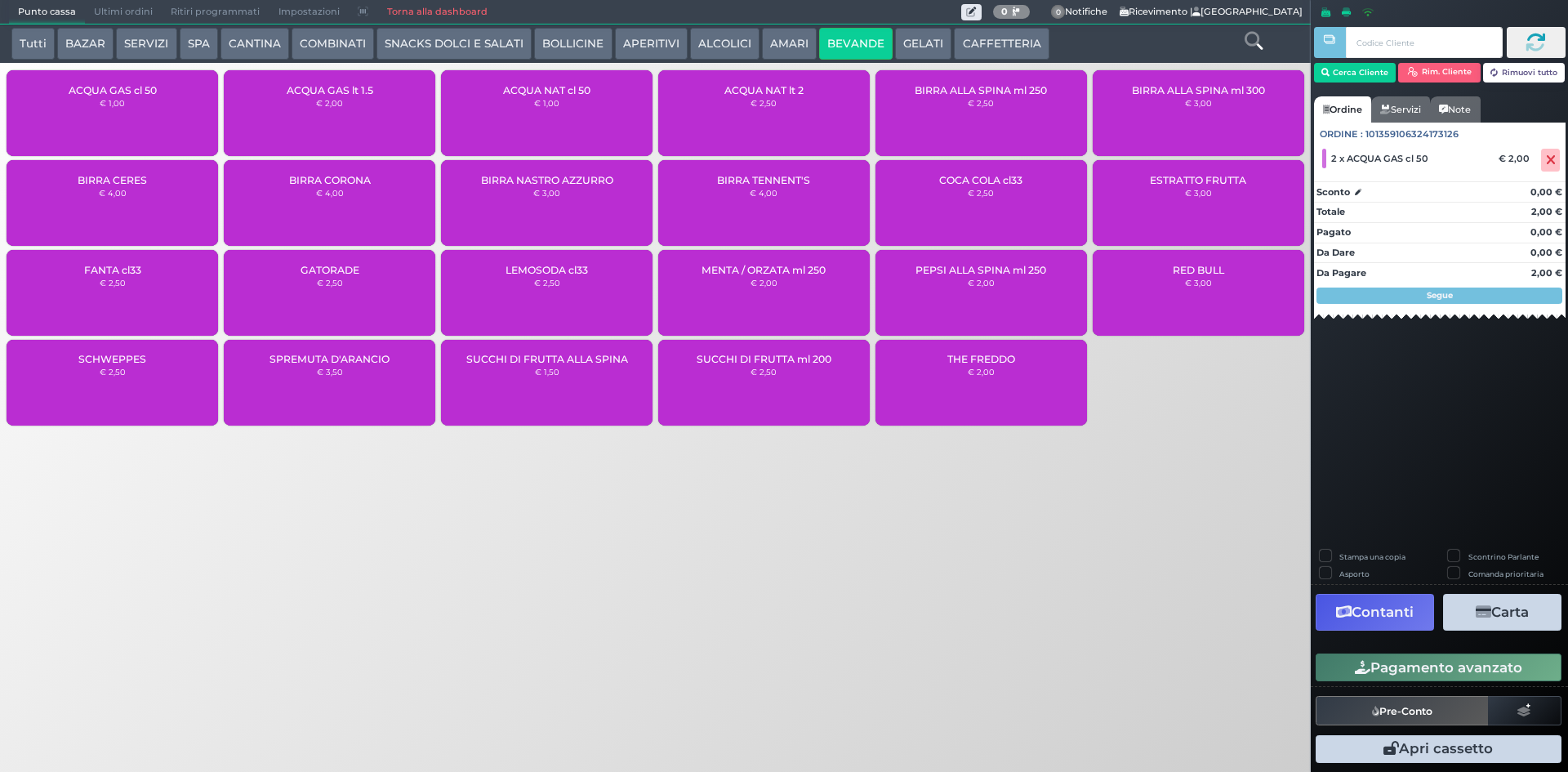
click at [1474, 660] on button "Pagamento avanzato" at bounding box center [1438, 667] width 246 height 28
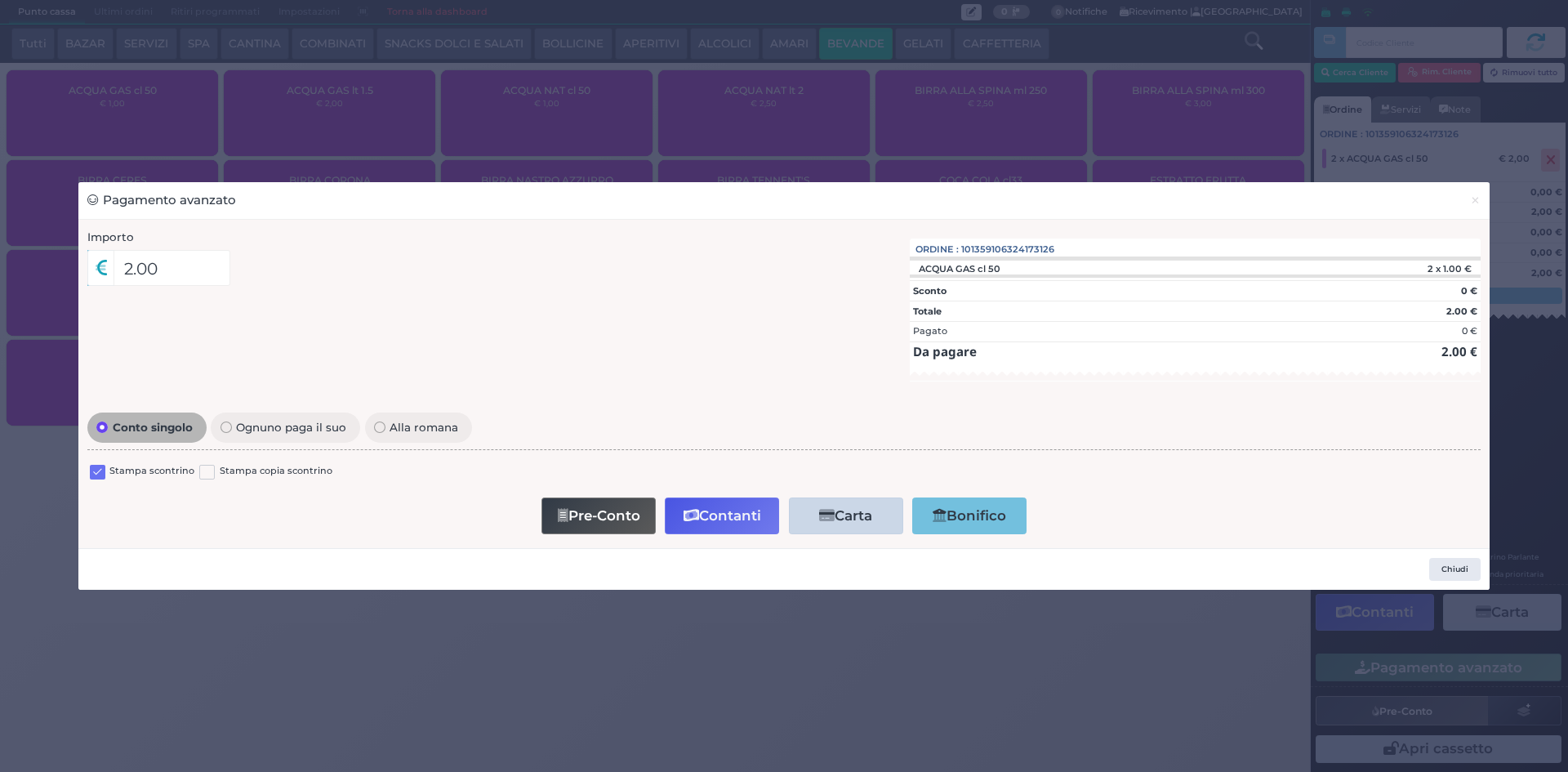
click at [93, 475] on label at bounding box center [97, 472] width 16 height 16
click at [0, 0] on input "checkbox" at bounding box center [0, 0] width 0 height 0
click at [721, 508] on button "Contanti" at bounding box center [722, 515] width 115 height 37
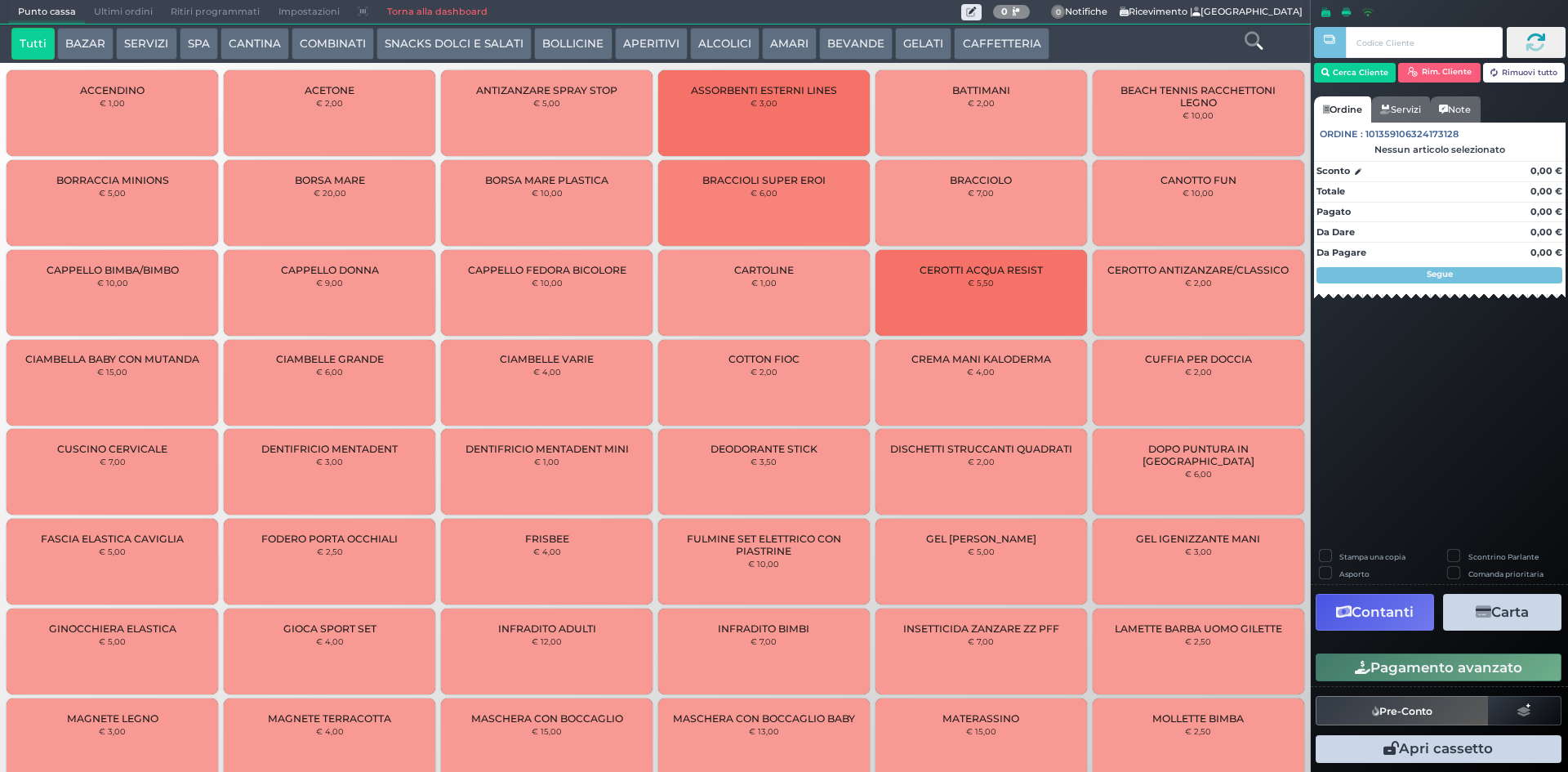
click at [855, 40] on button "BEVANDE" at bounding box center [856, 44] width 73 height 33
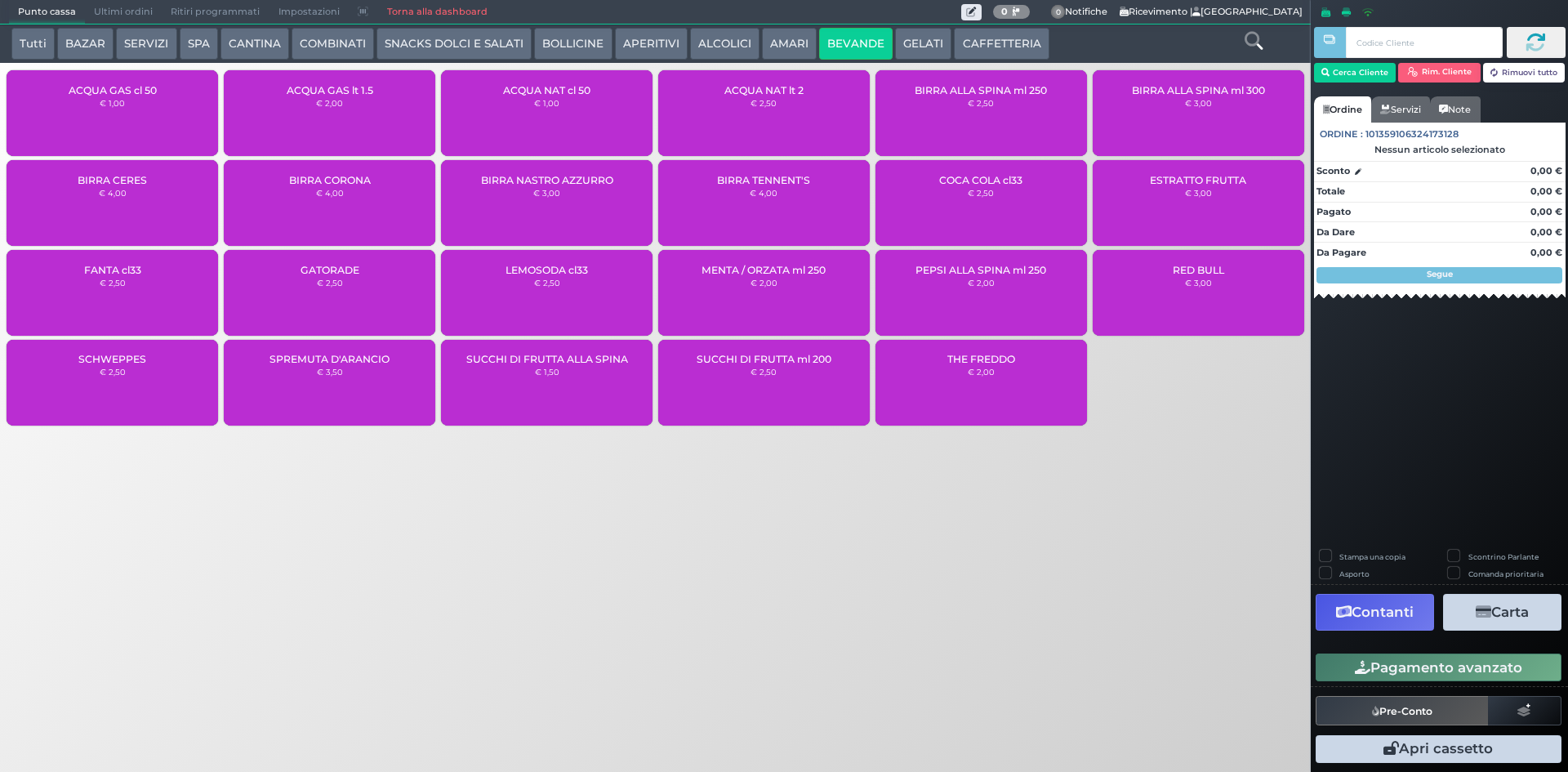
click at [541, 104] on small "€ 1,00" at bounding box center [546, 103] width 25 height 9
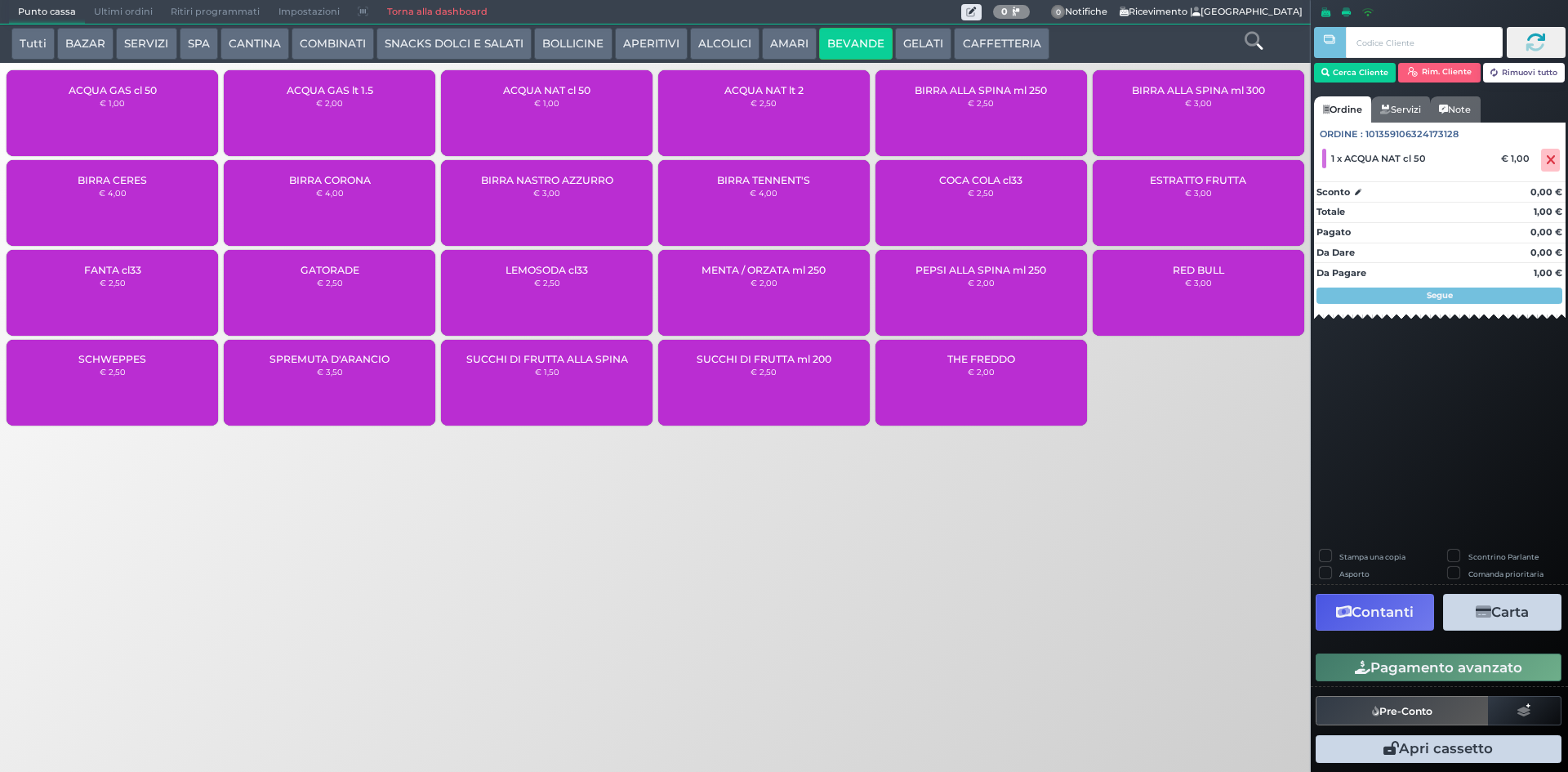
click at [1450, 666] on button "Pagamento avanzato" at bounding box center [1438, 667] width 246 height 28
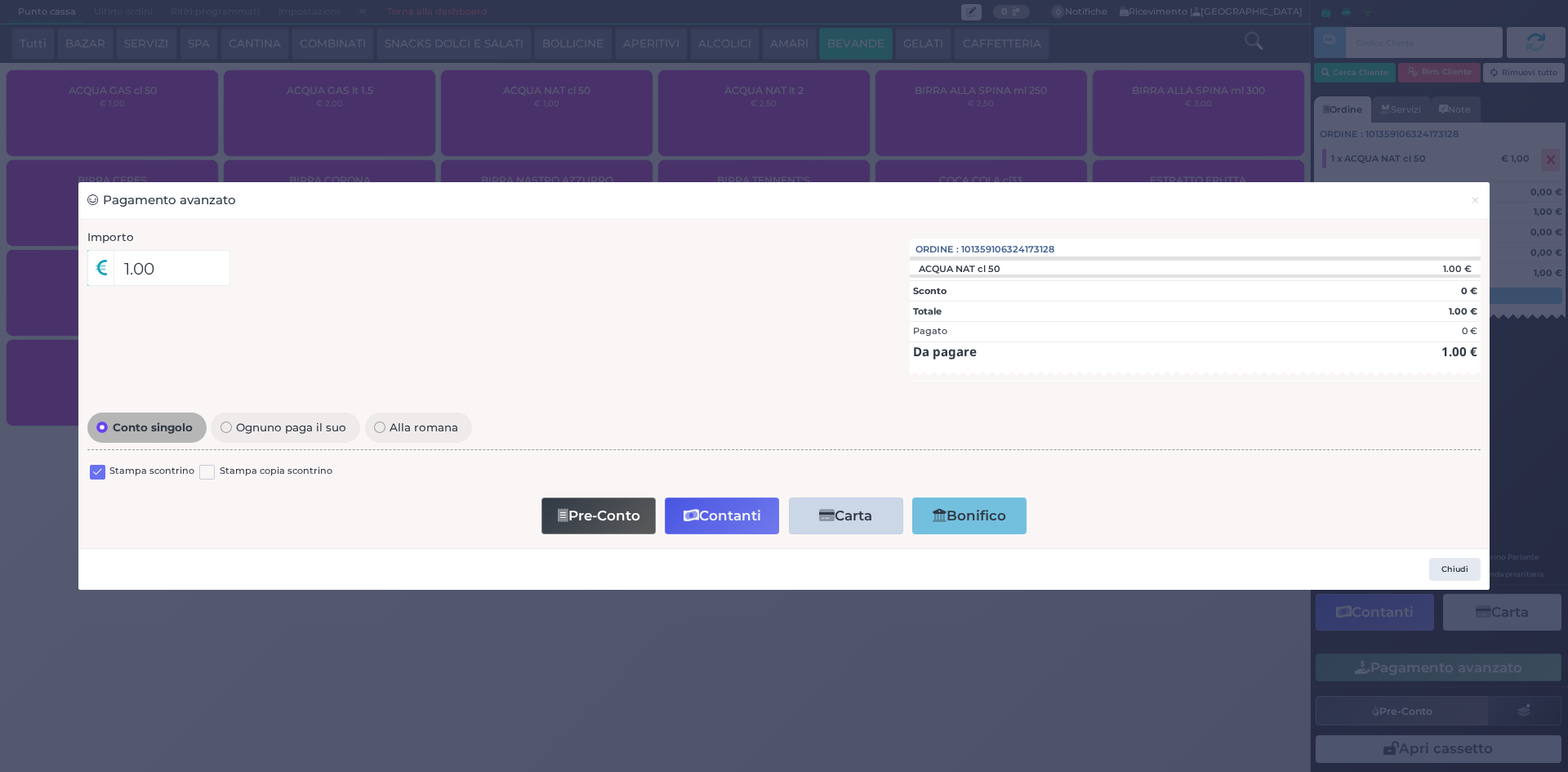
click at [100, 476] on label at bounding box center [97, 472] width 16 height 16
click at [0, 0] on input "checkbox" at bounding box center [0, 0] width 0 height 0
click at [715, 520] on button "Contanti" at bounding box center [722, 515] width 115 height 37
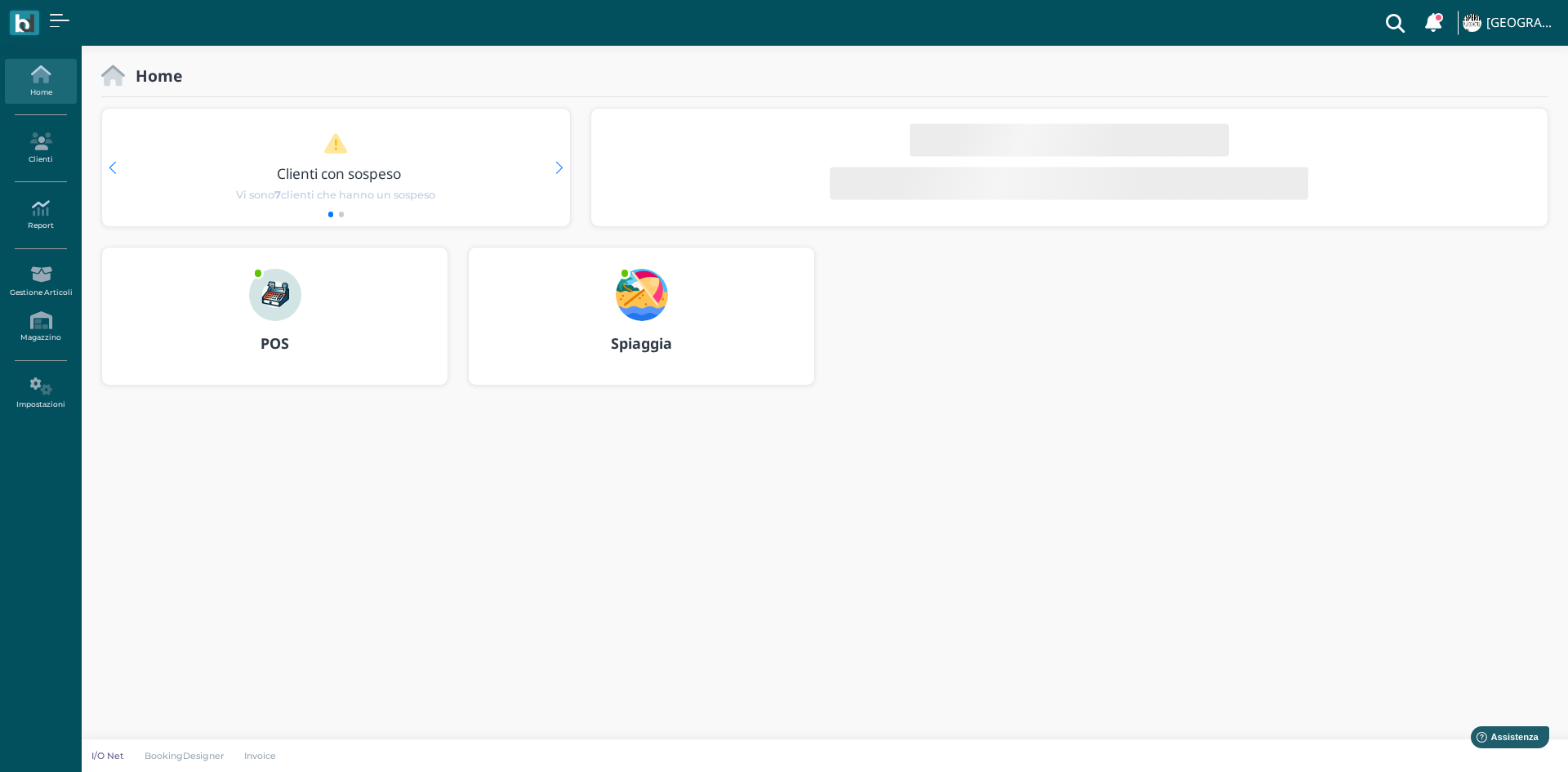
click at [41, 211] on icon at bounding box center [40, 208] width 71 height 18
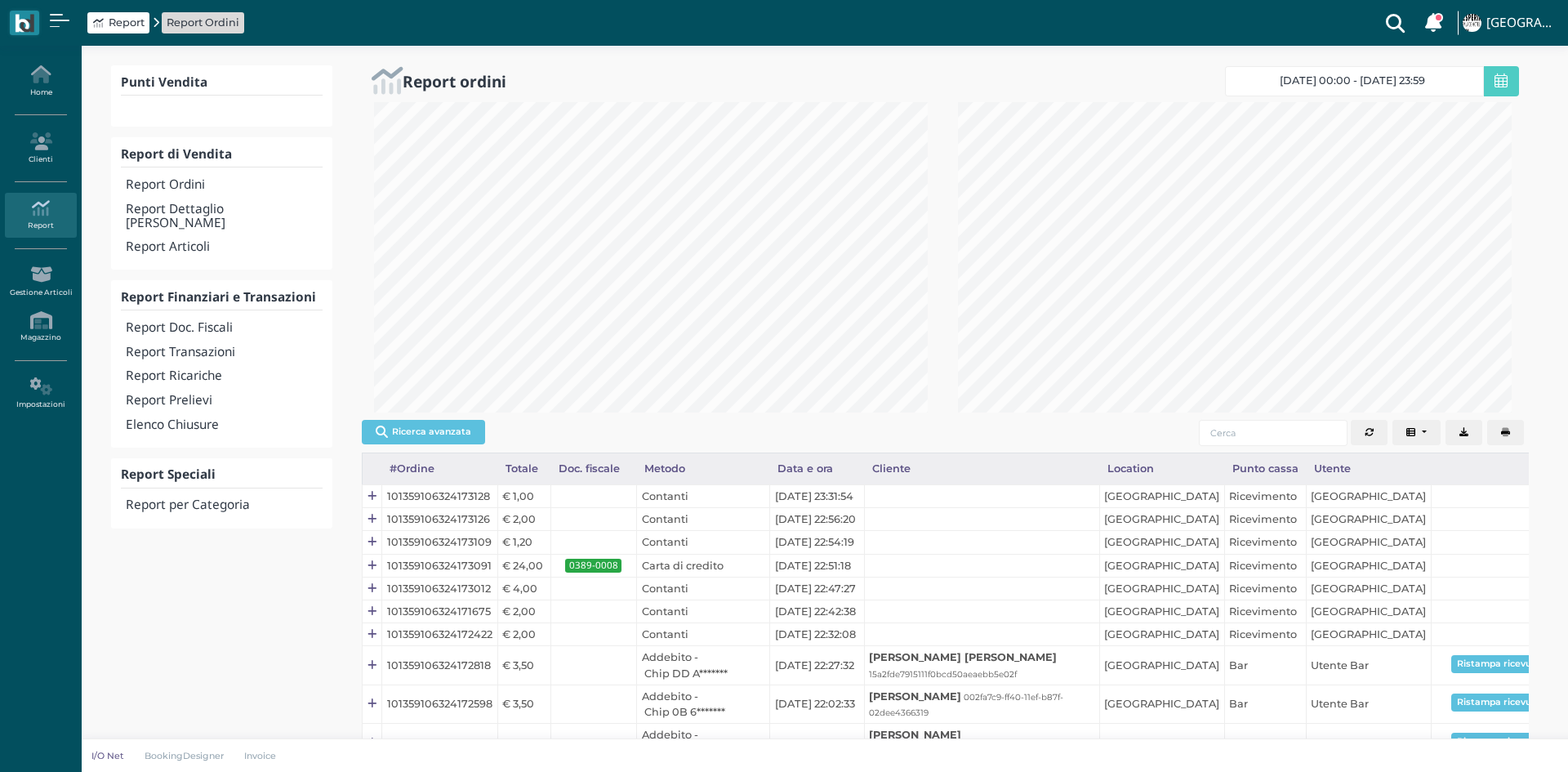
select select
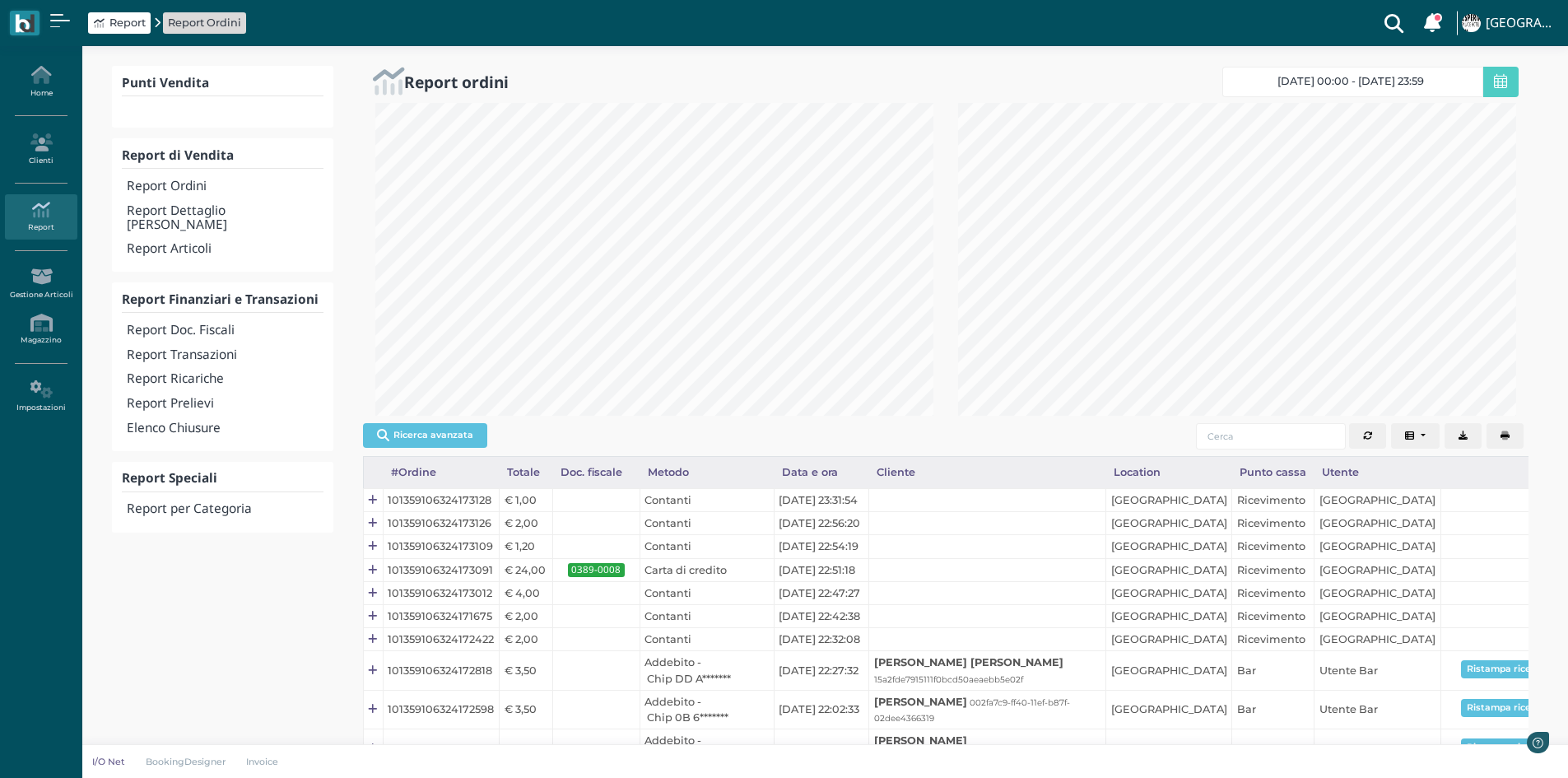
scroll to position [313, 583]
select select
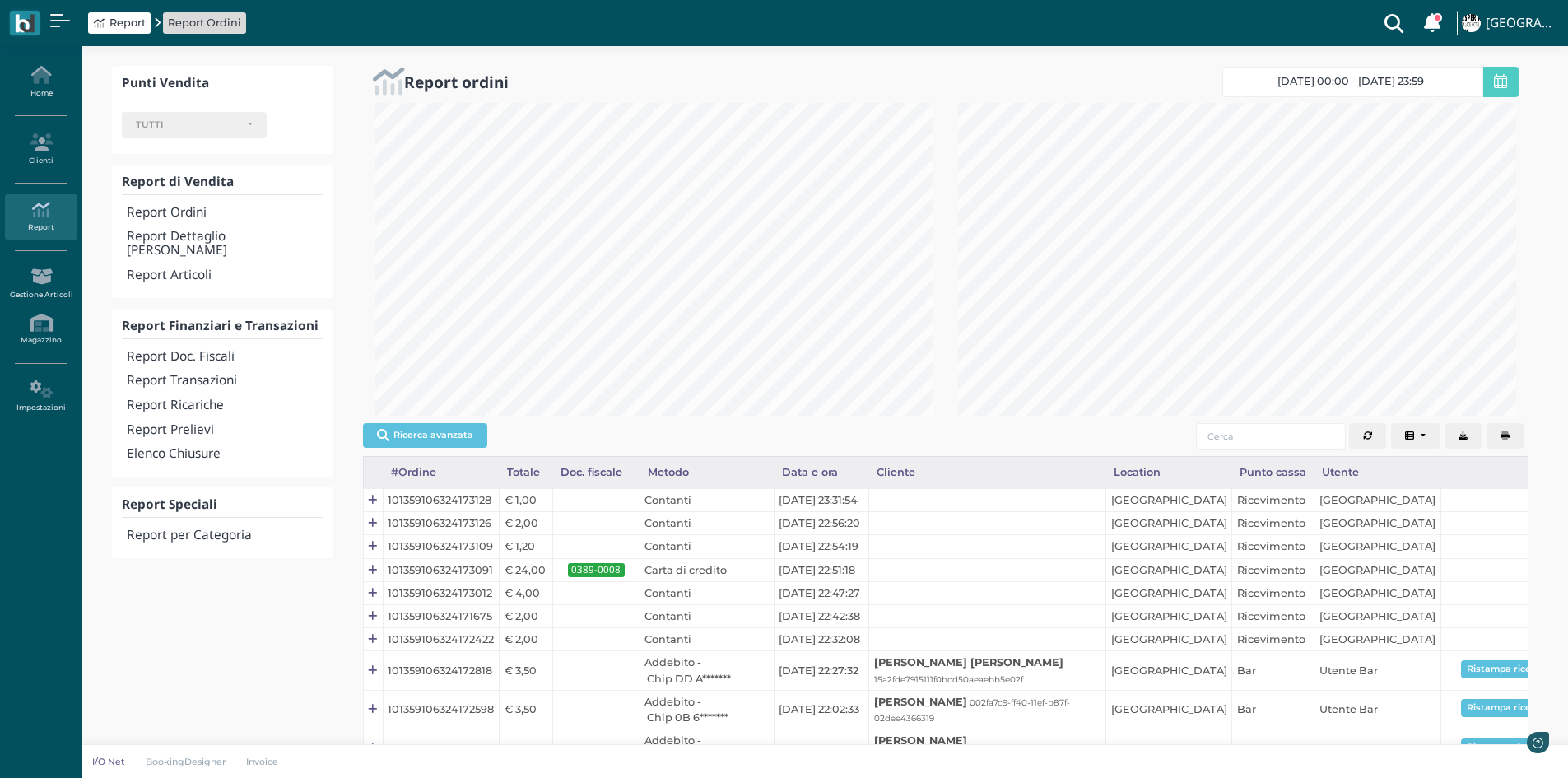
scroll to position [822771, 822419]
click at [180, 350] on h4 "Report Doc. Fiscali" at bounding box center [225, 357] width 196 height 14
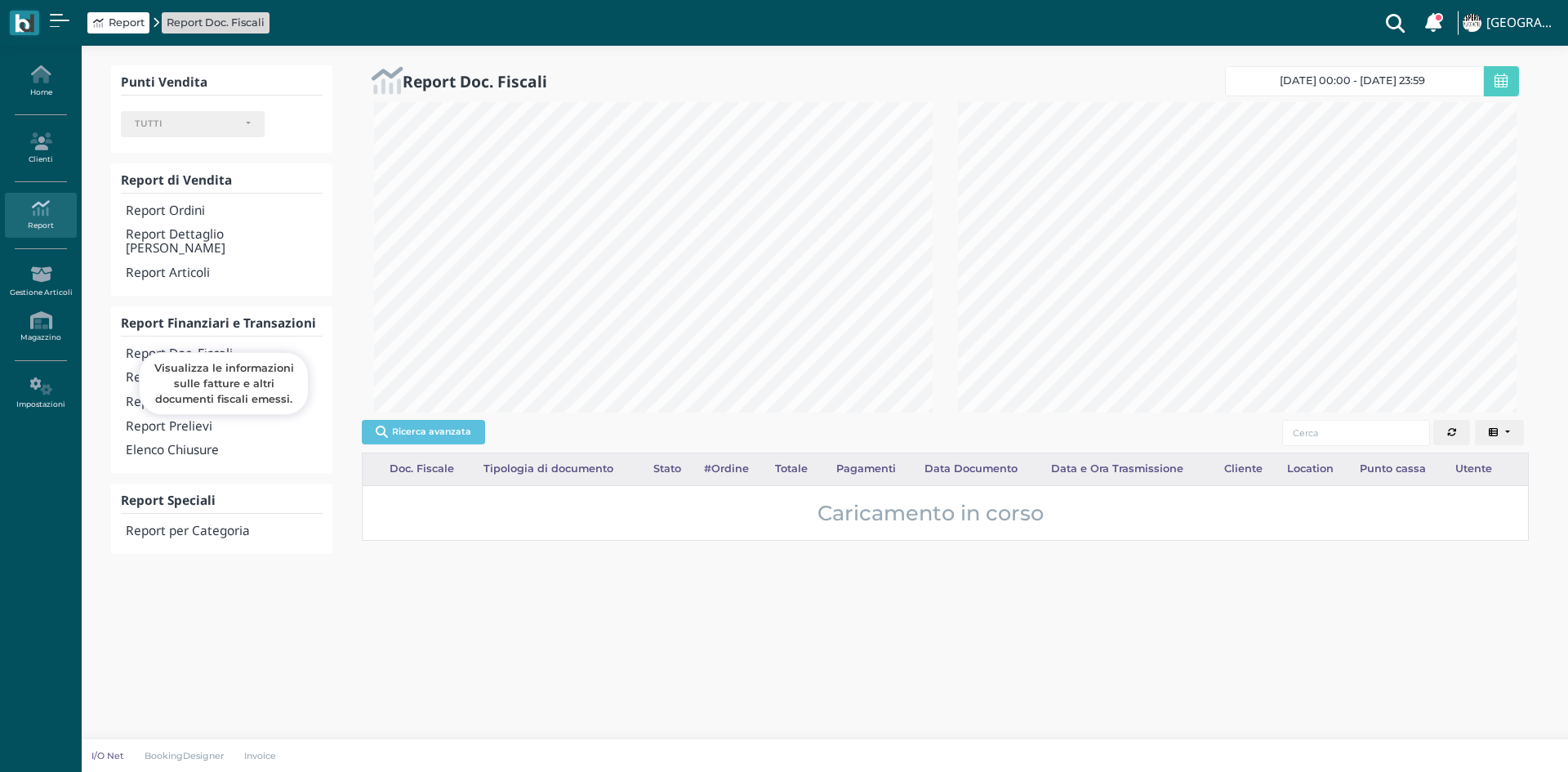
select select
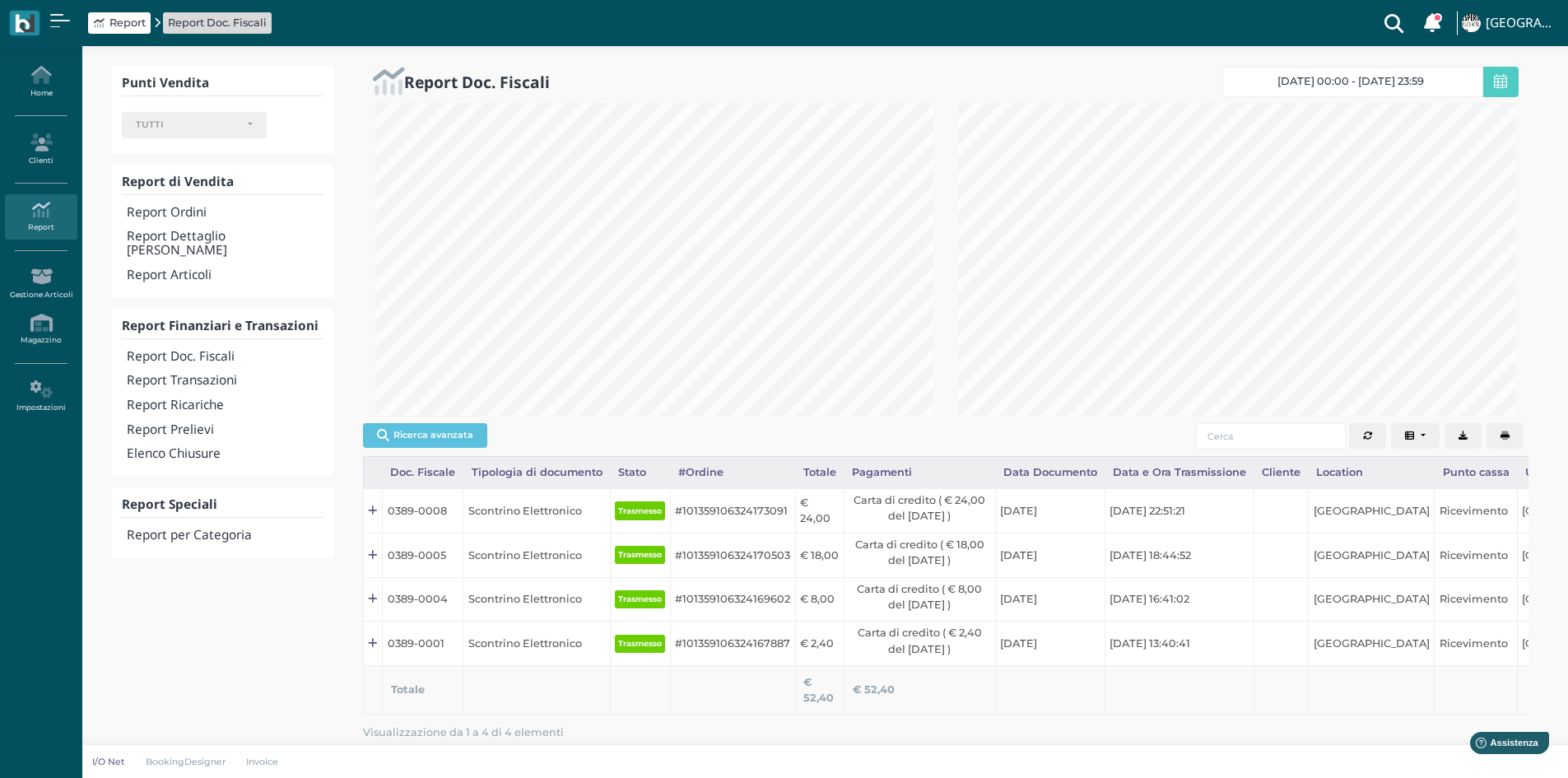
click at [1509, 434] on button "button" at bounding box center [1505, 436] width 37 height 26
click at [226, 373] on h4 "Report Transazioni" at bounding box center [225, 380] width 196 height 14
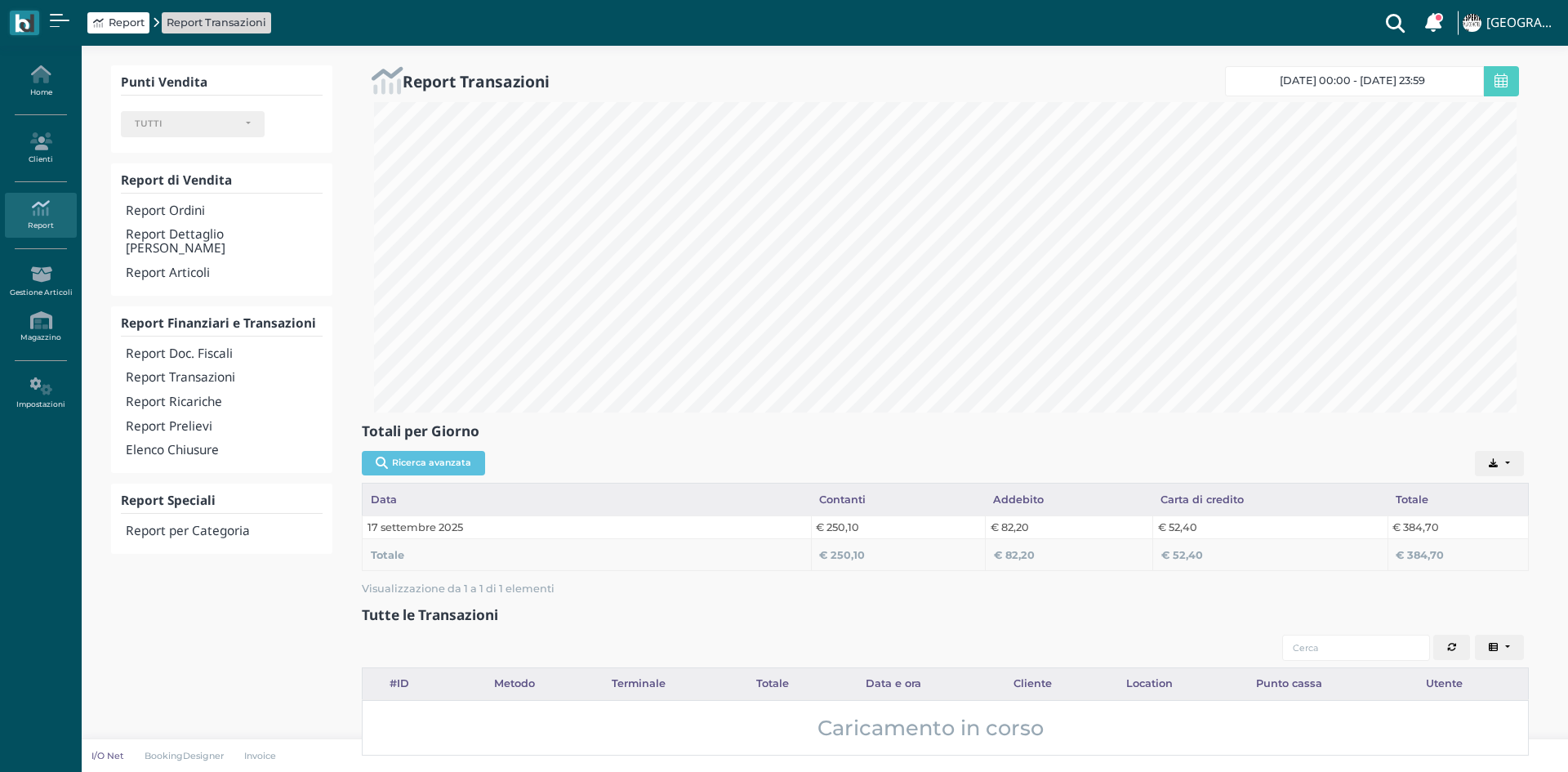
select select
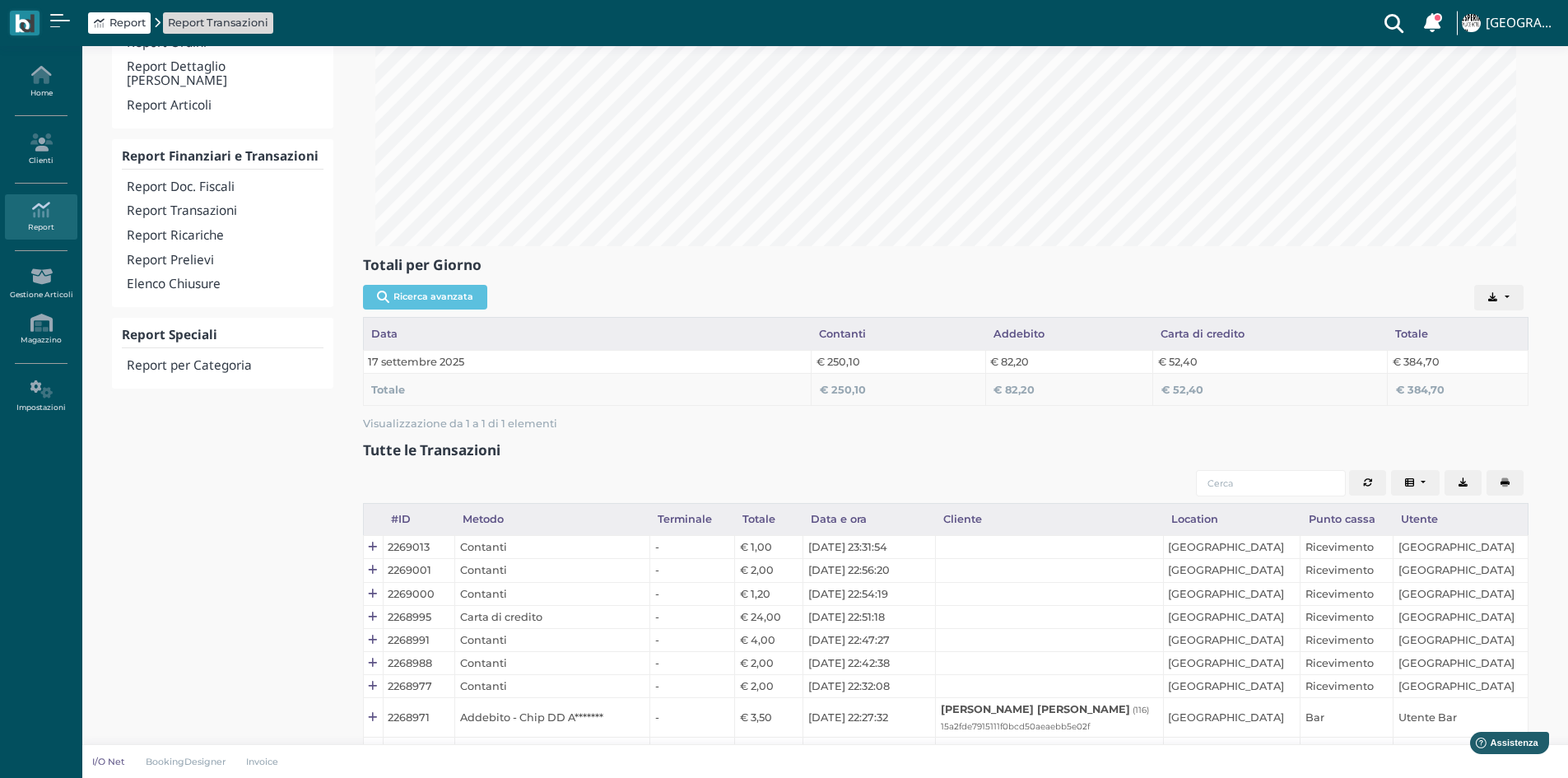
scroll to position [157, 0]
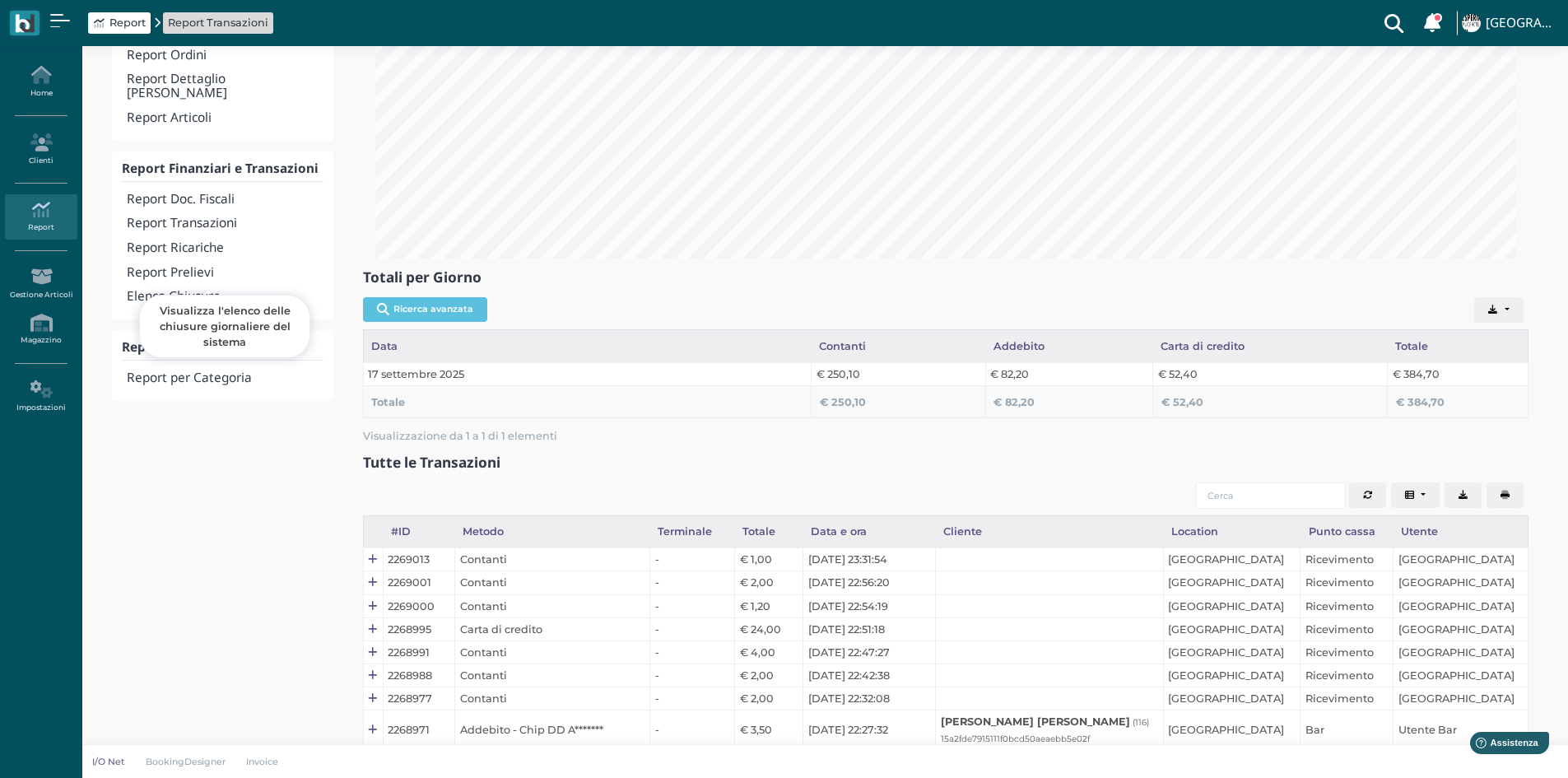
click at [173, 290] on h4 "Elenco Chiusure" at bounding box center [225, 297] width 196 height 14
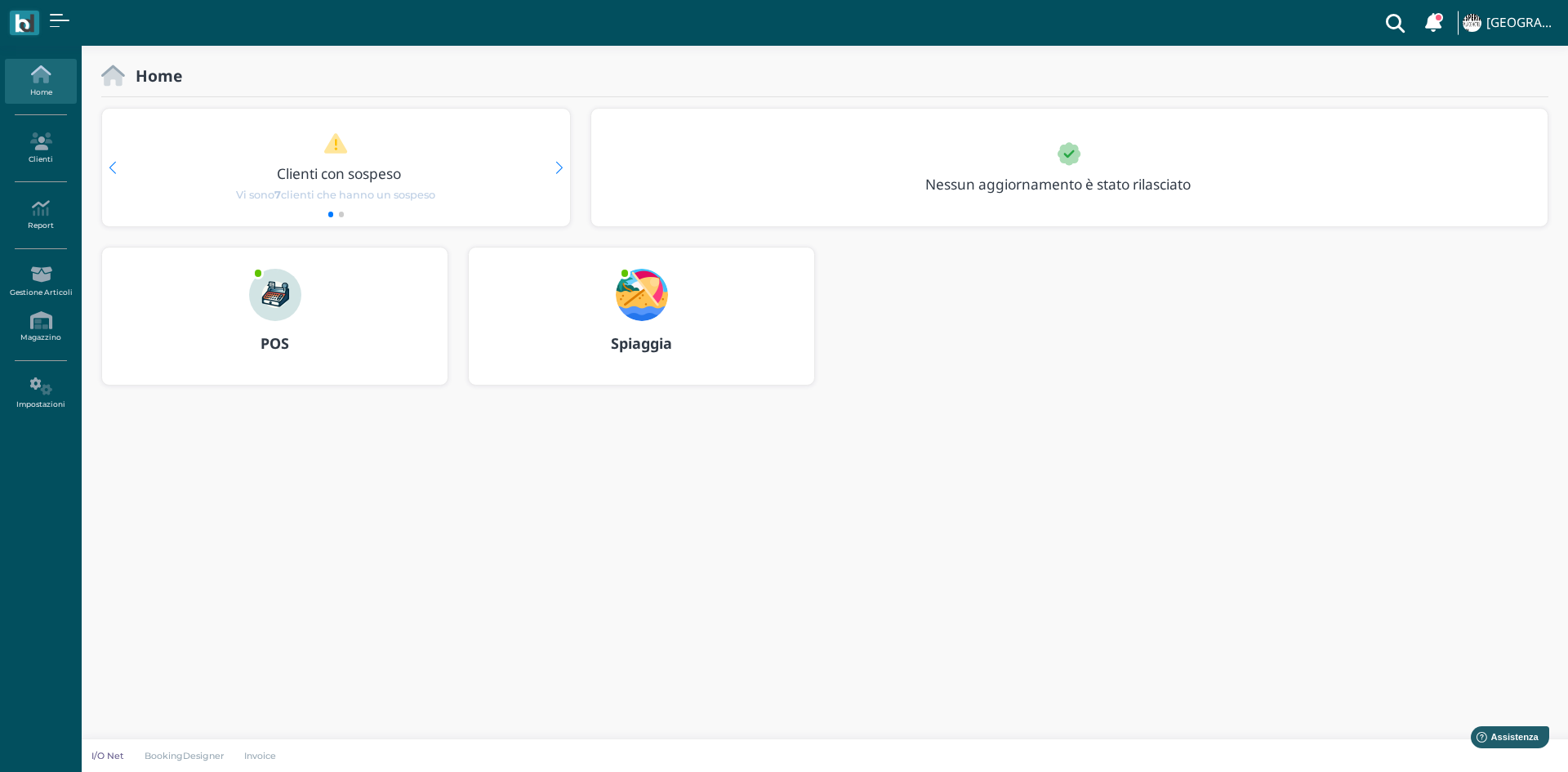
click at [295, 290] on img at bounding box center [275, 295] width 53 height 53
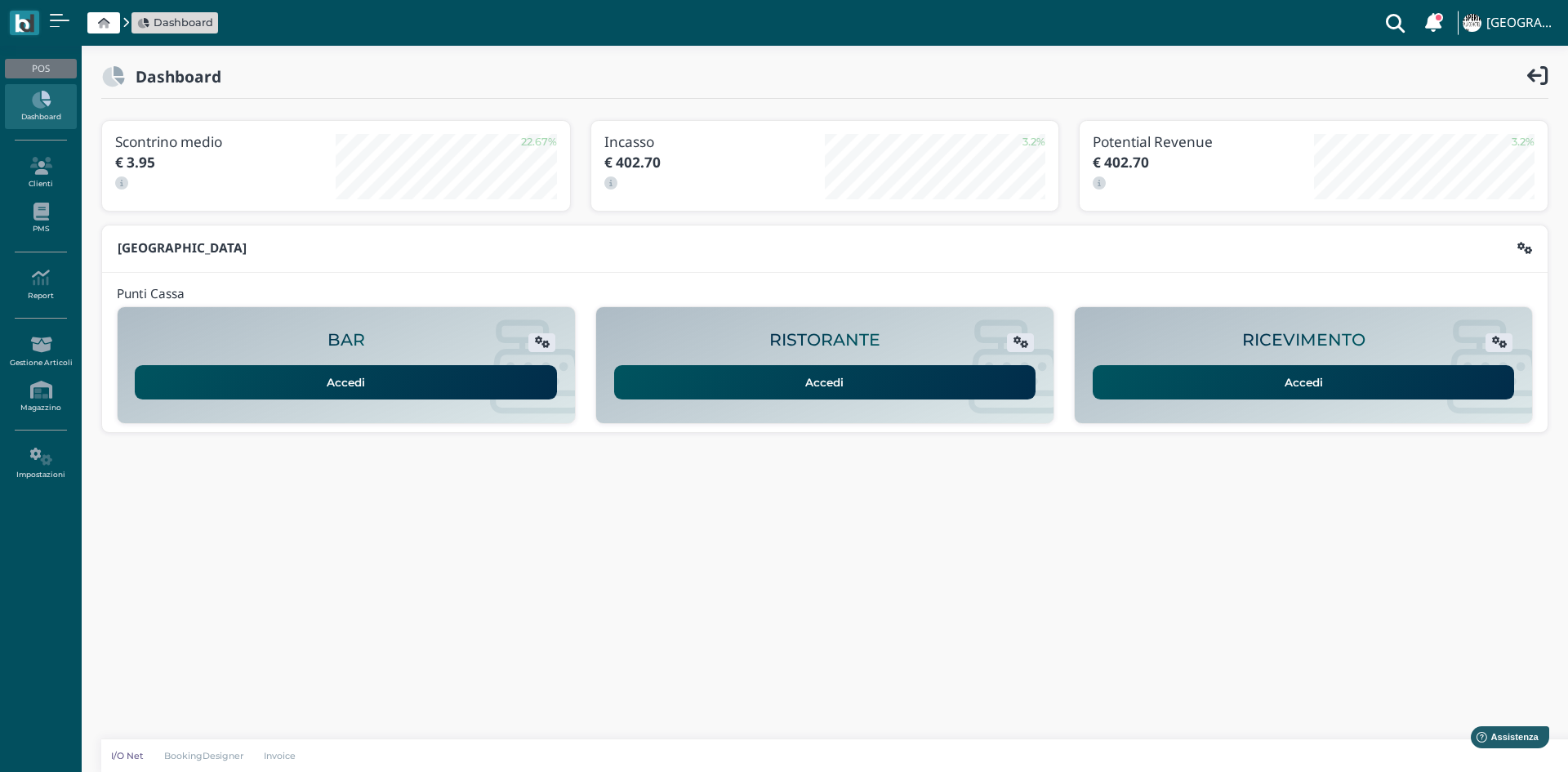
click at [1258, 374] on link "Accedi" at bounding box center [1304, 383] width 422 height 34
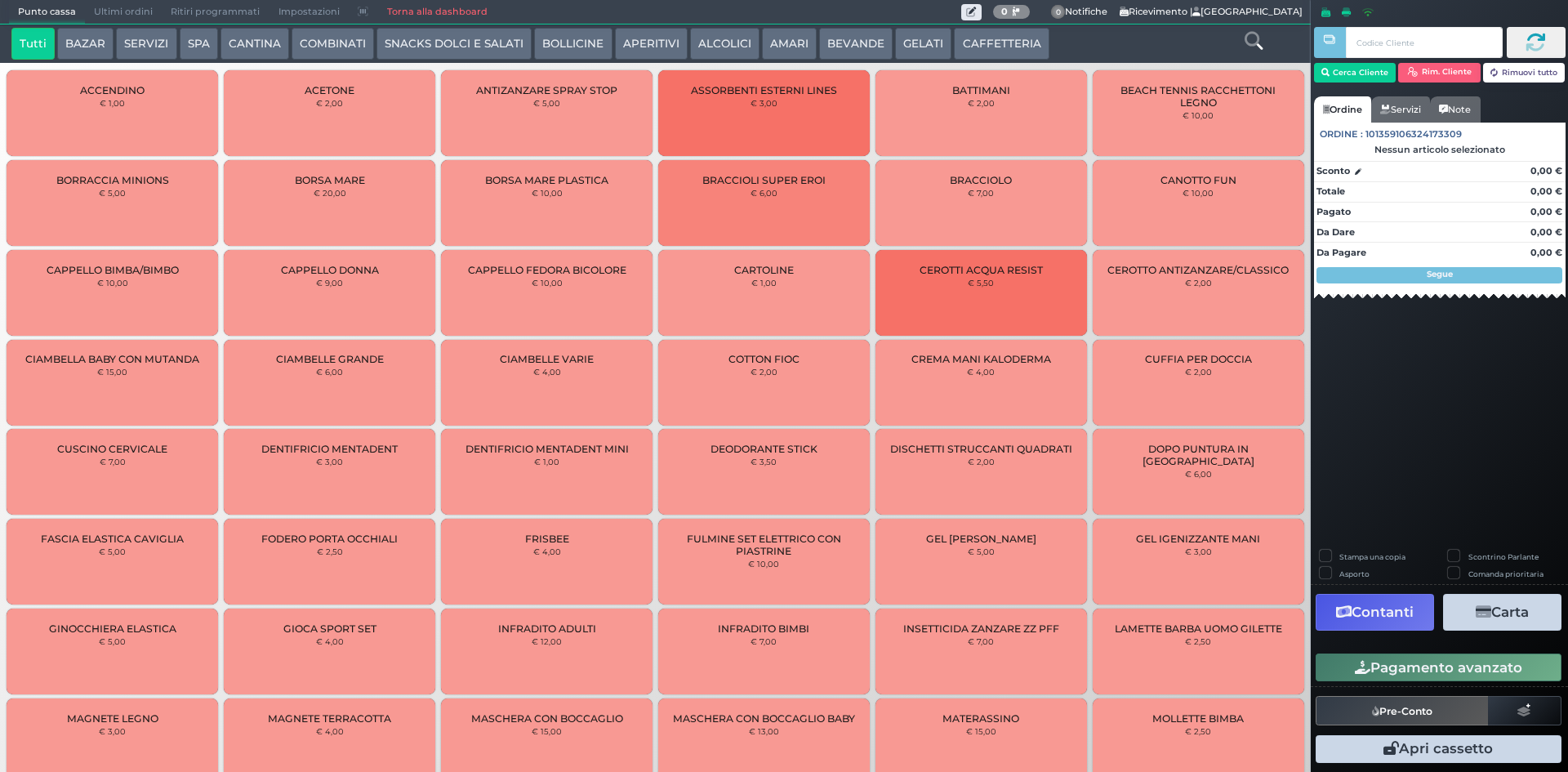
click at [848, 42] on button "BEVANDE" at bounding box center [856, 44] width 73 height 33
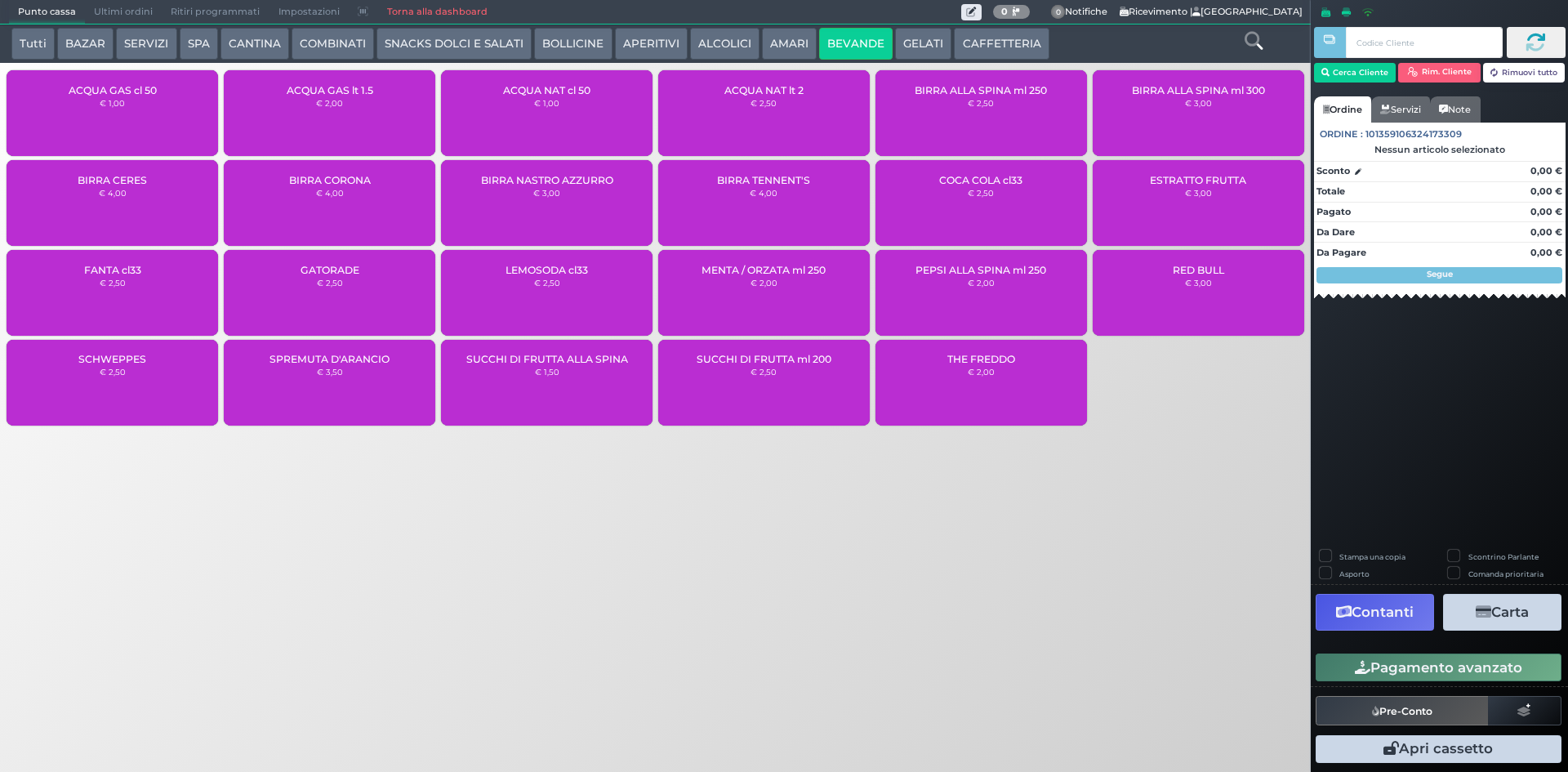
click at [817, 120] on div "ACQUA NAT lt 2 € 2,50" at bounding box center [764, 114] width 212 height 86
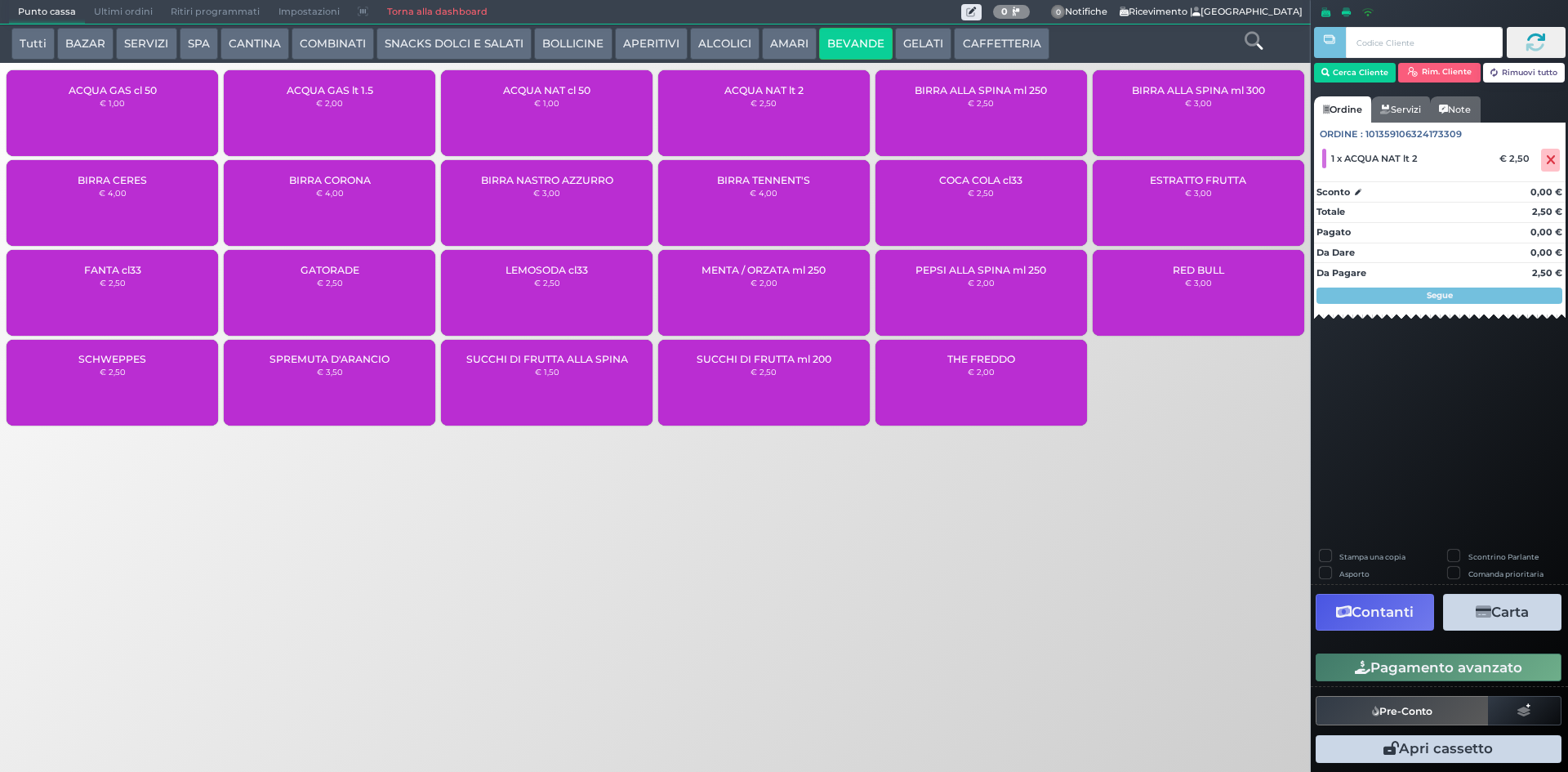
click at [135, 4] on span "Ultimi ordini" at bounding box center [123, 12] width 77 height 23
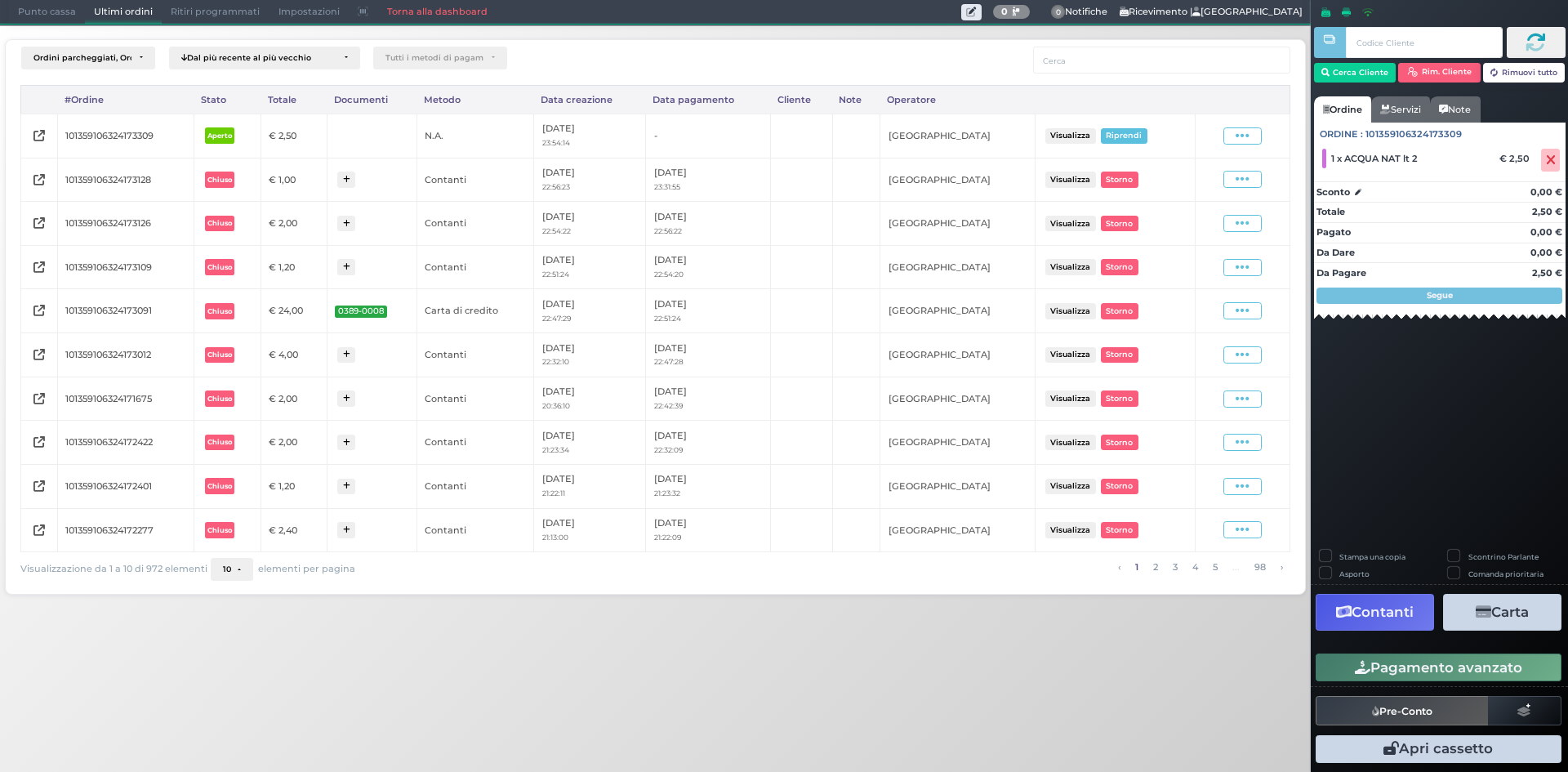
click at [226, 572] on span "10" at bounding box center [227, 569] width 8 height 9
click at [241, 527] on link "100" at bounding box center [257, 538] width 90 height 30
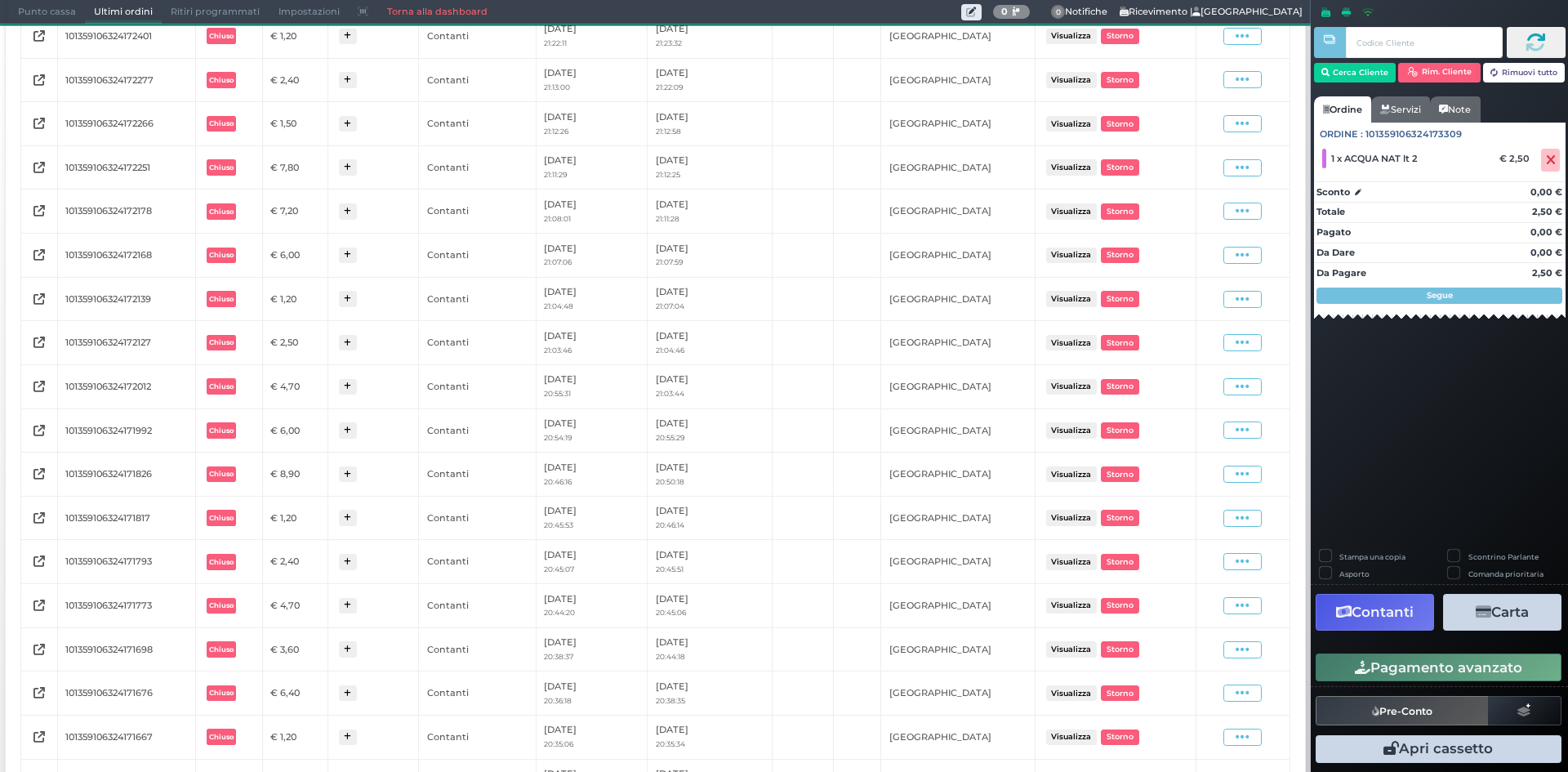
scroll to position [700, 0]
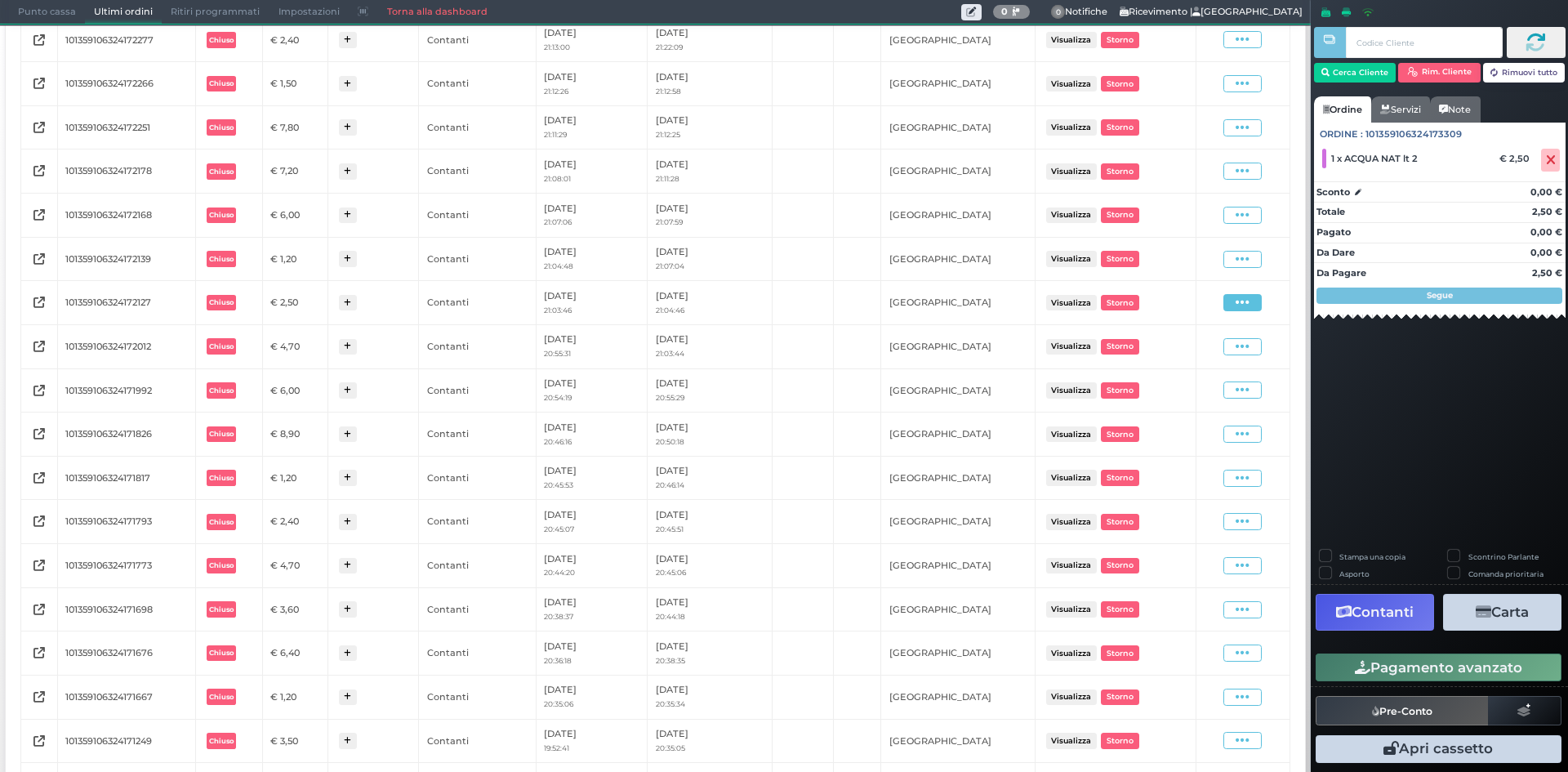
click at [1235, 304] on icon at bounding box center [1242, 302] width 14 height 16
click at [1171, 350] on span "Ristampa Pre-Conto" at bounding box center [1204, 351] width 67 height 28
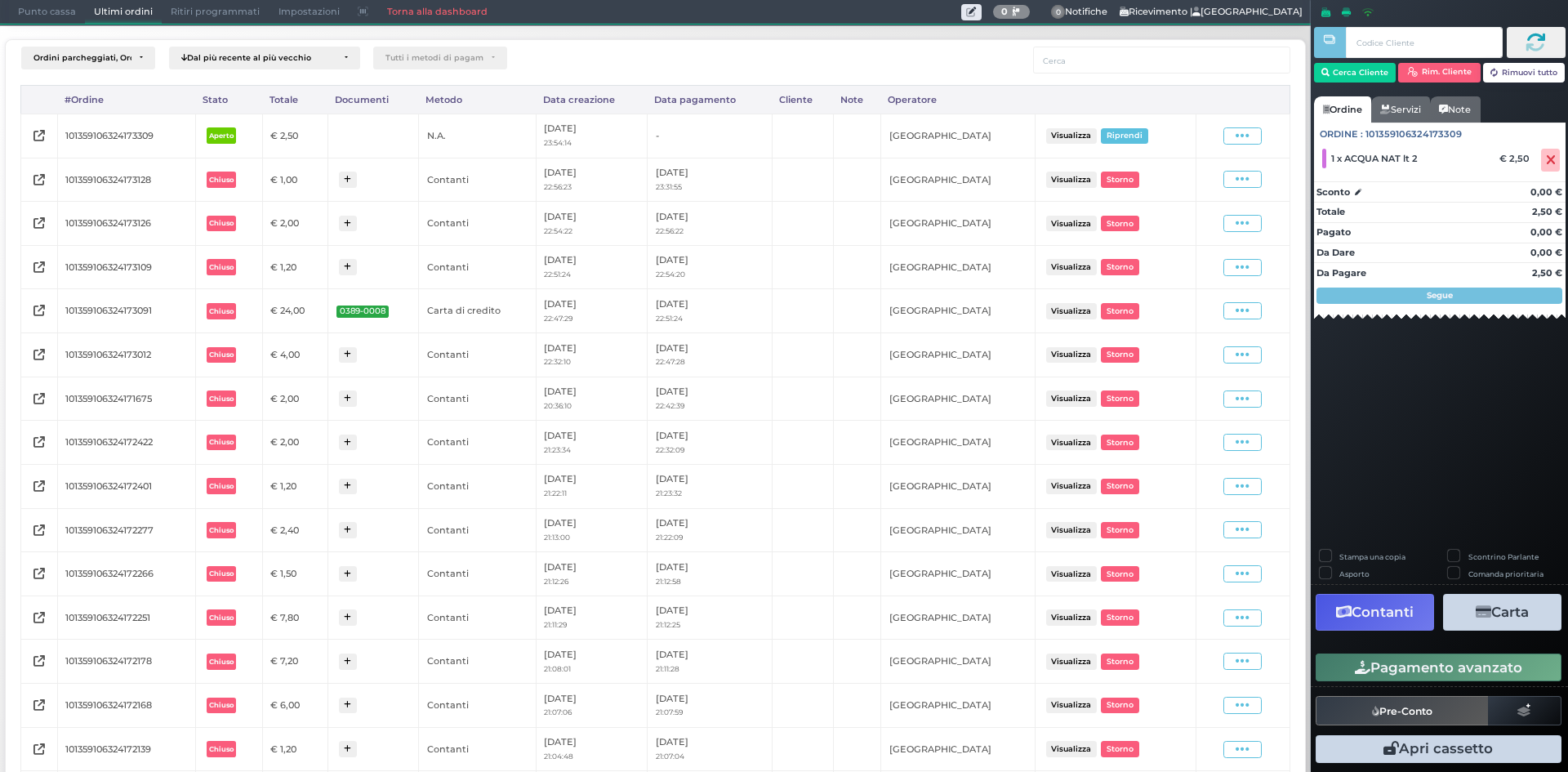
click at [64, 16] on span "Punto cassa" at bounding box center [47, 12] width 76 height 23
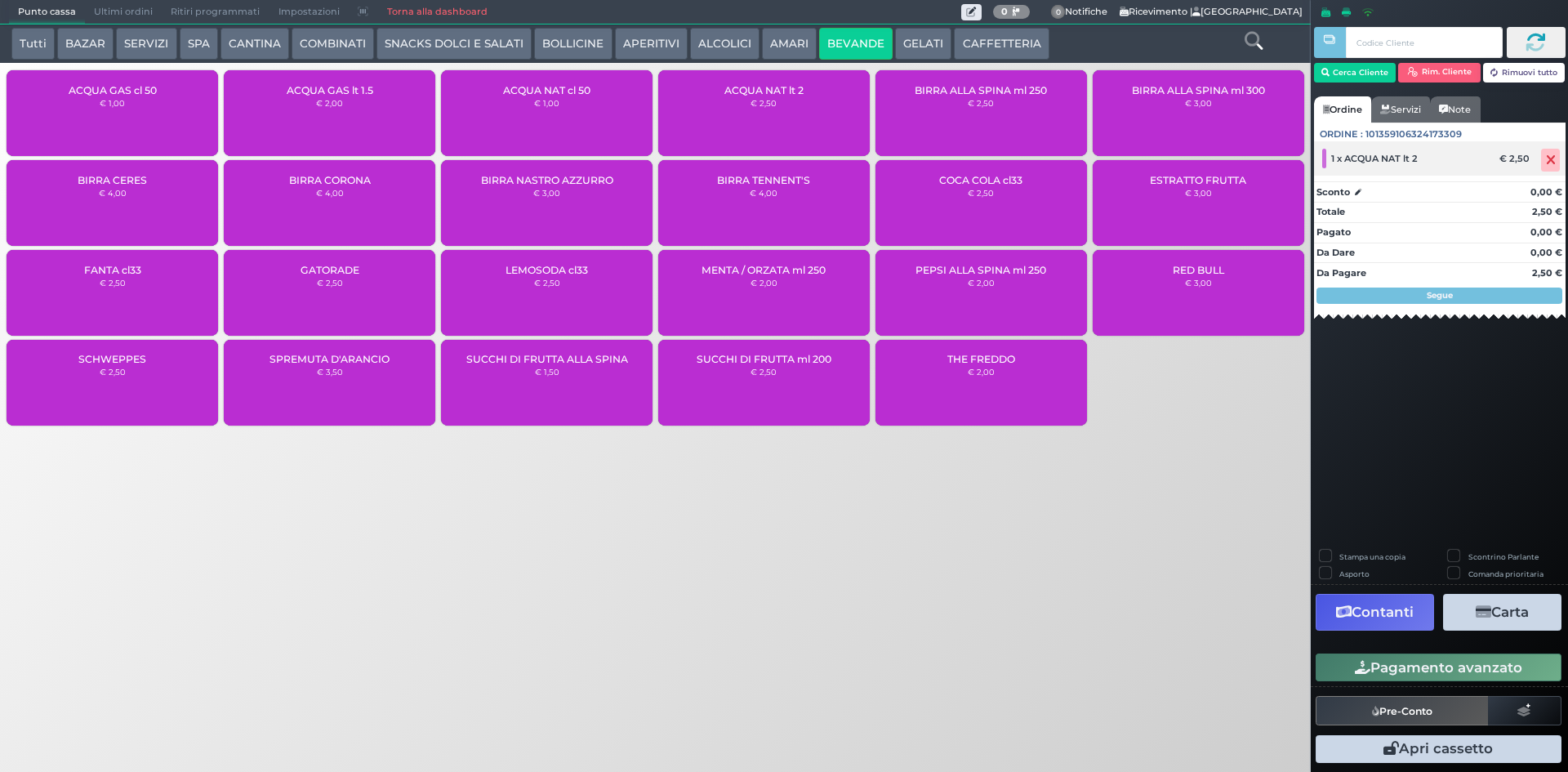
click at [1554, 160] on icon at bounding box center [1550, 160] width 9 height 1
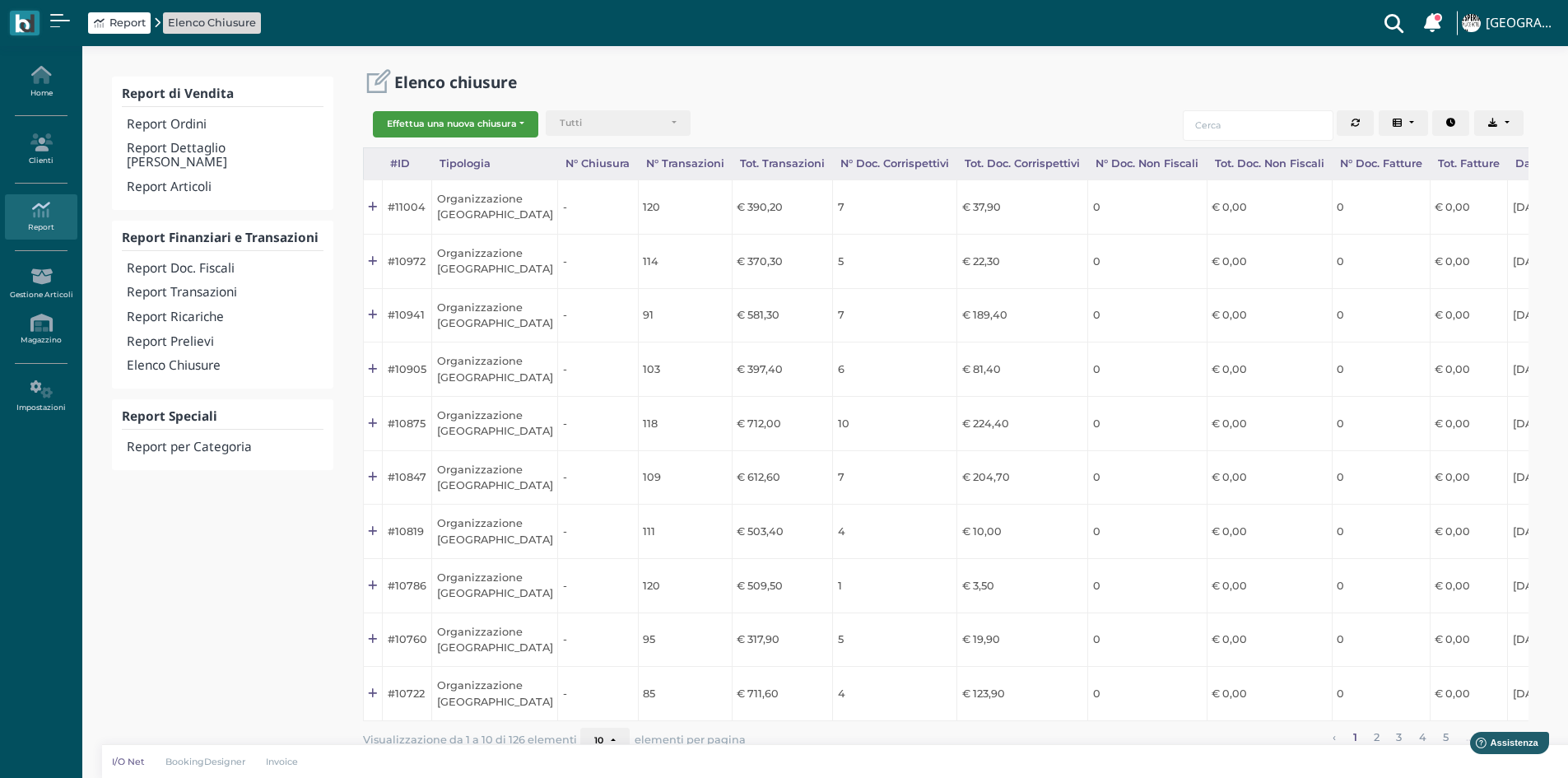
click at [486, 122] on button "Effettua una nuova chiusura" at bounding box center [455, 124] width 166 height 26
click at [436, 148] on span "Organizzazione" at bounding box center [437, 150] width 128 height 22
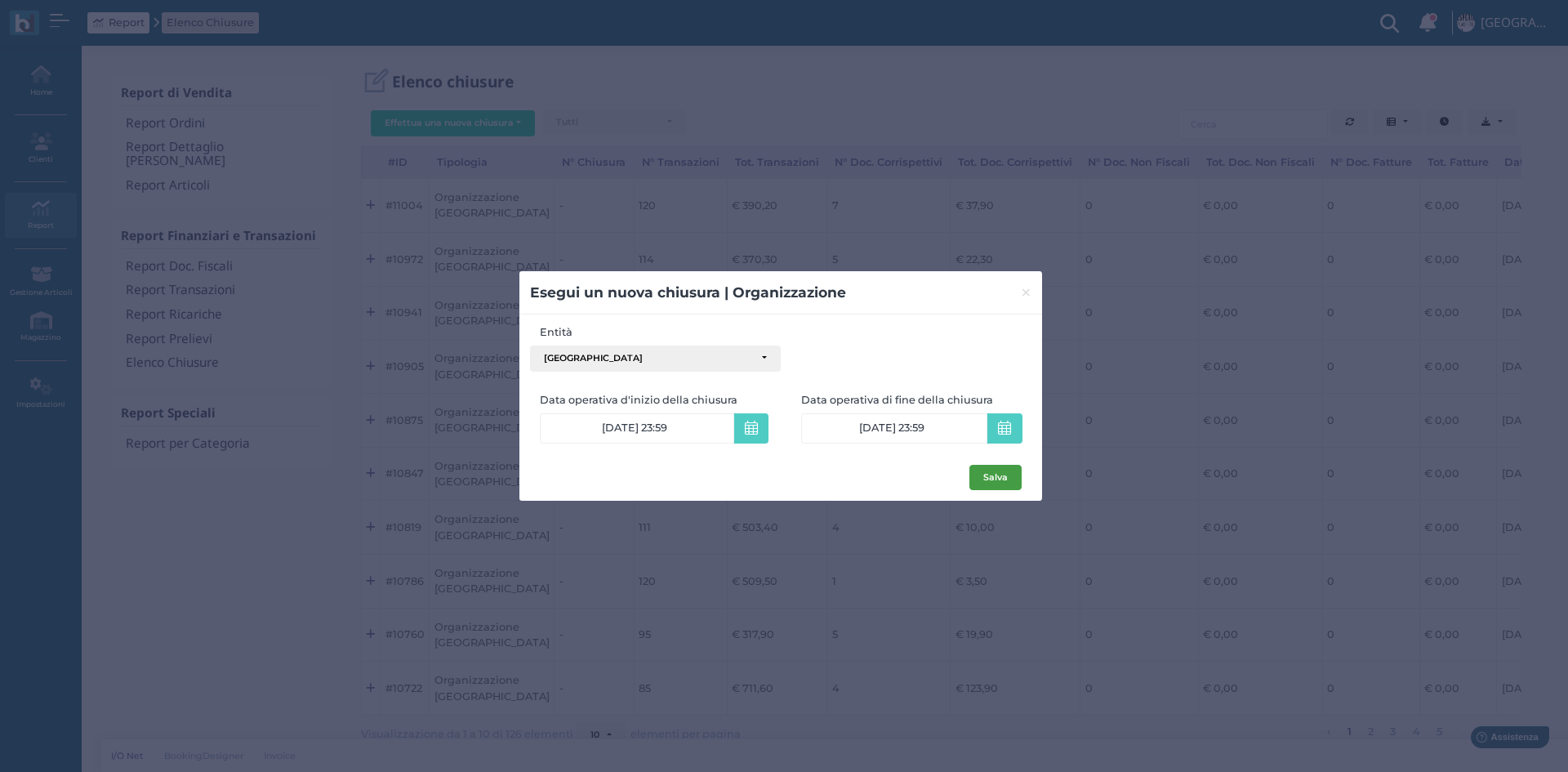
click at [995, 475] on button "Salva" at bounding box center [995, 477] width 53 height 26
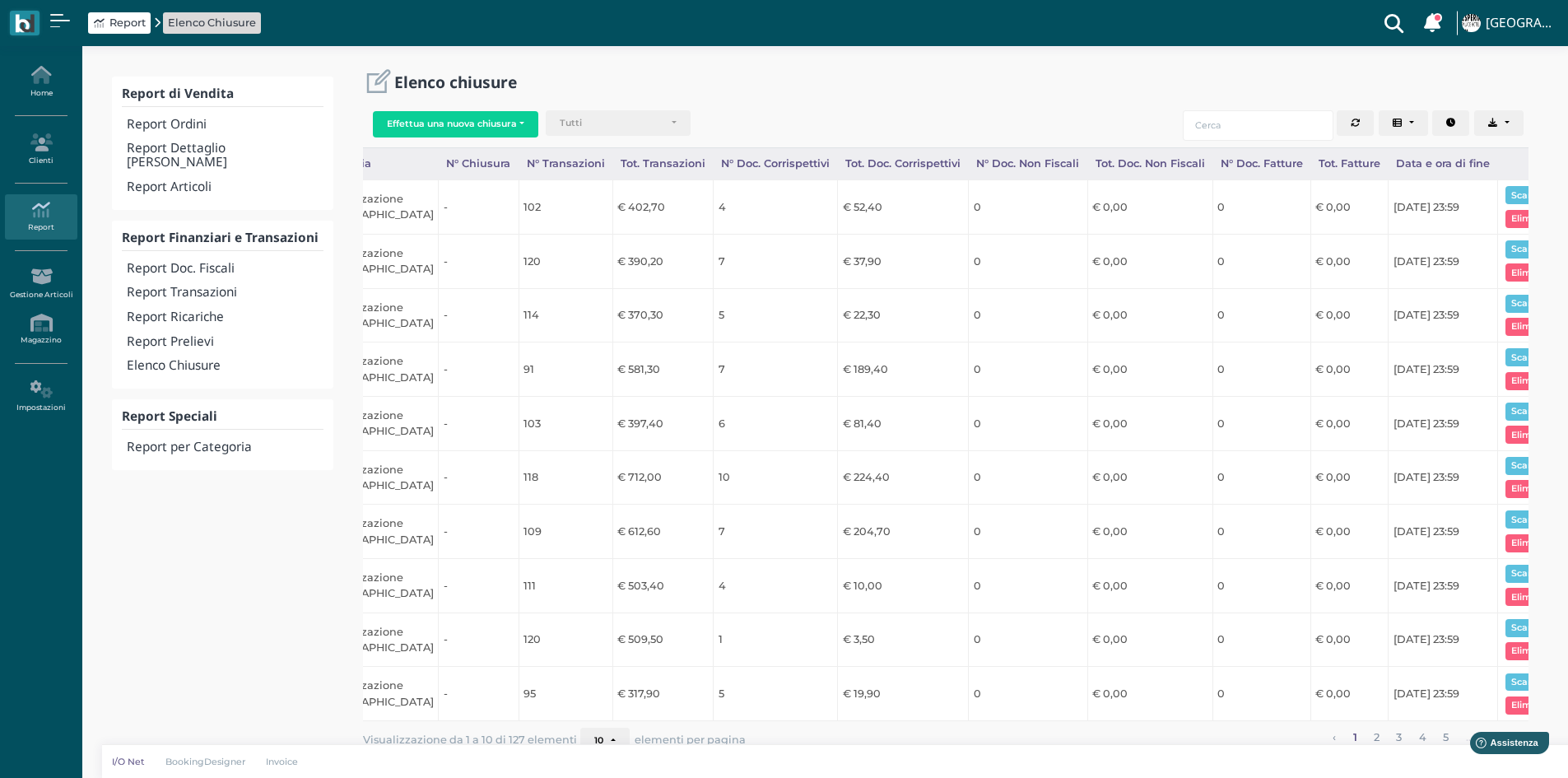
scroll to position [0, 163]
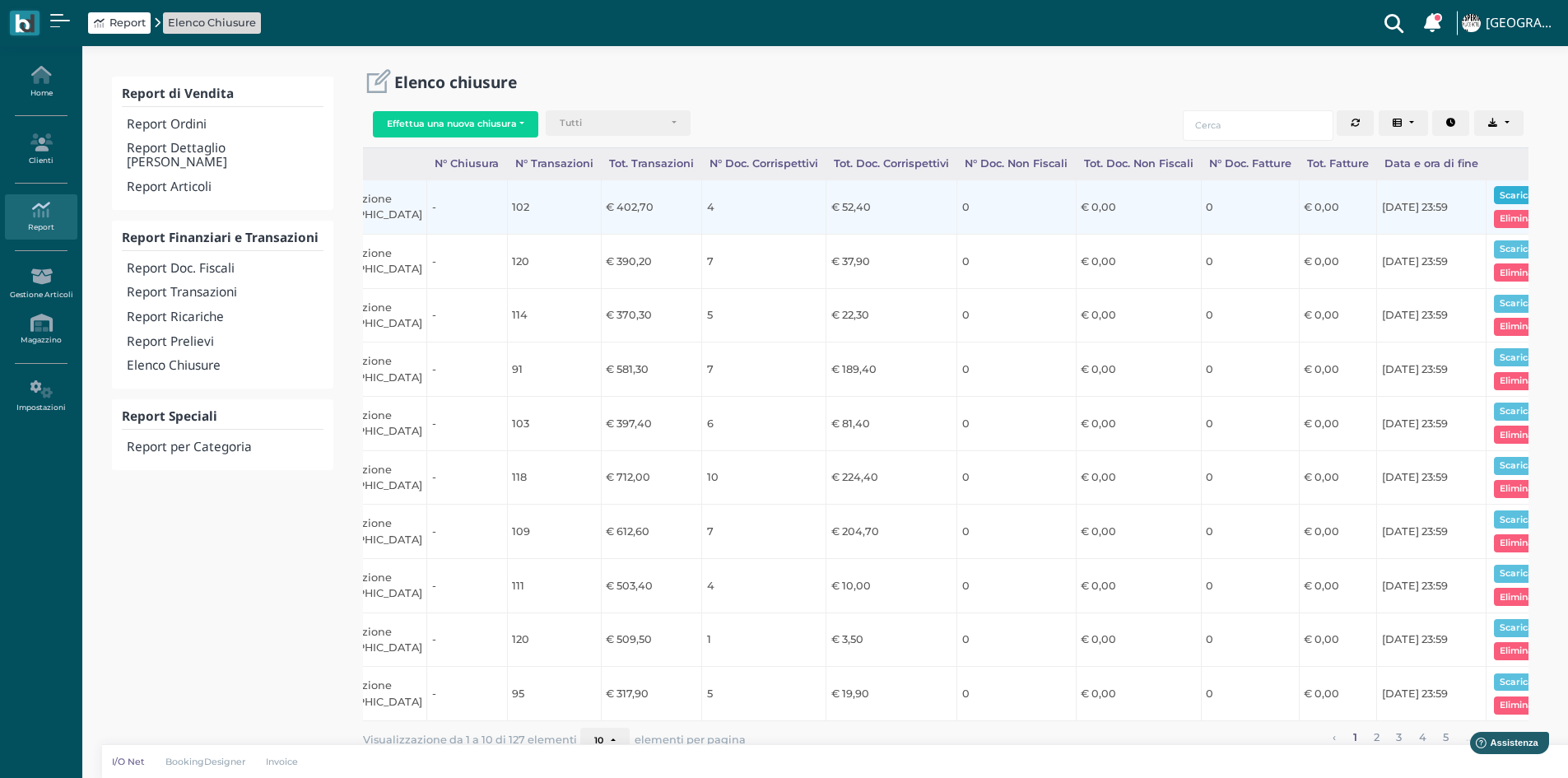
click at [1494, 189] on button "Scarica pdf" at bounding box center [1525, 194] width 63 height 18
